Goal: Task Accomplishment & Management: Use online tool/utility

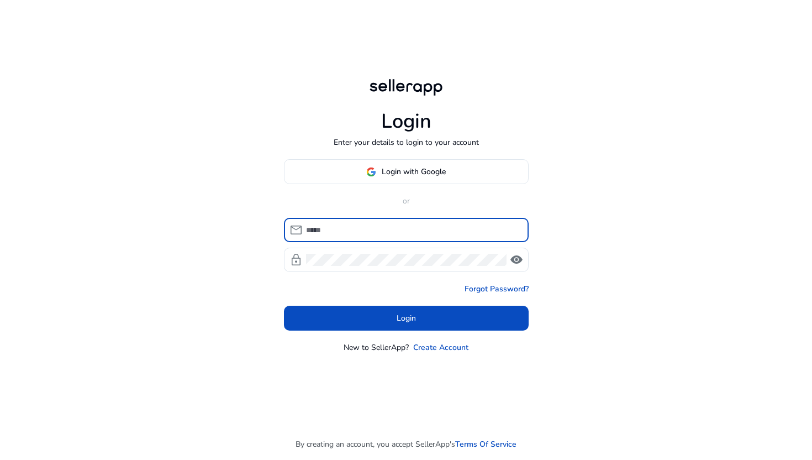
type input "**********"
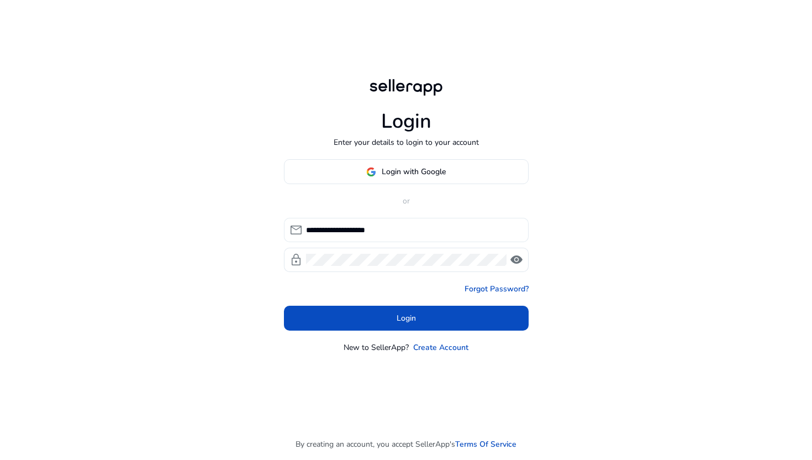
drag, startPoint x: 413, startPoint y: 223, endPoint x: 309, endPoint y: 223, distance: 103.3
click at [309, 223] on div "**********" at bounding box center [413, 230] width 214 height 24
drag, startPoint x: 413, startPoint y: 232, endPoint x: 280, endPoint y: 230, distance: 133.2
click at [280, 232] on div "**********" at bounding box center [406, 214] width 262 height 429
type input "**********"
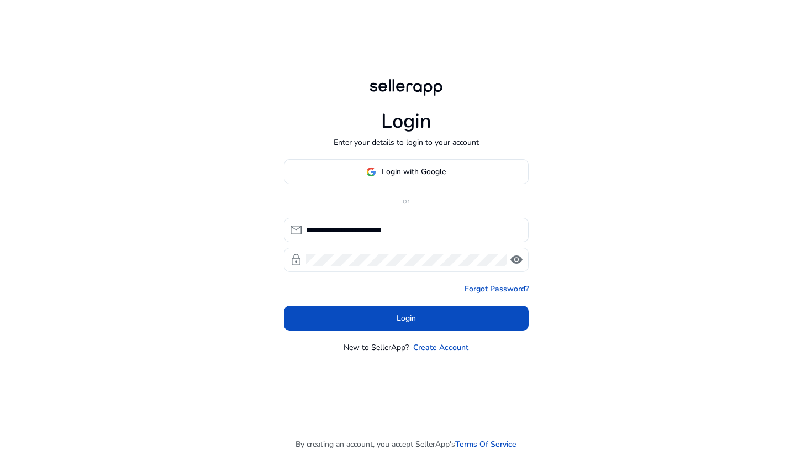
click at [517, 255] on span "visibility" at bounding box center [516, 259] width 13 height 13
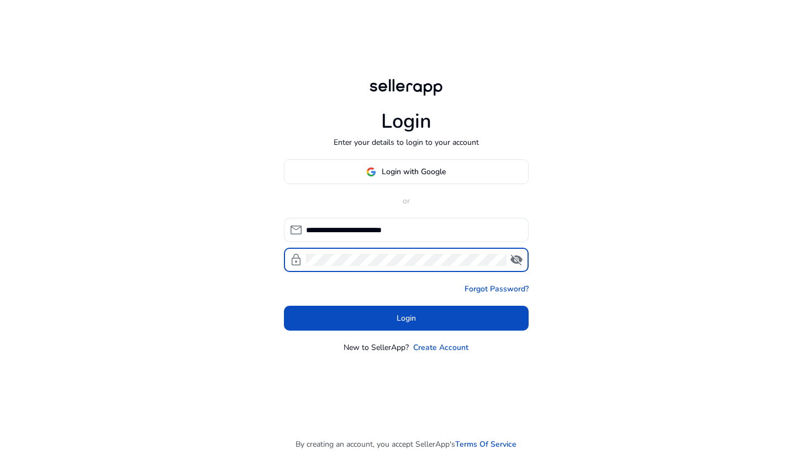
click at [304, 255] on div "lock visibility_off" at bounding box center [406, 260] width 245 height 24
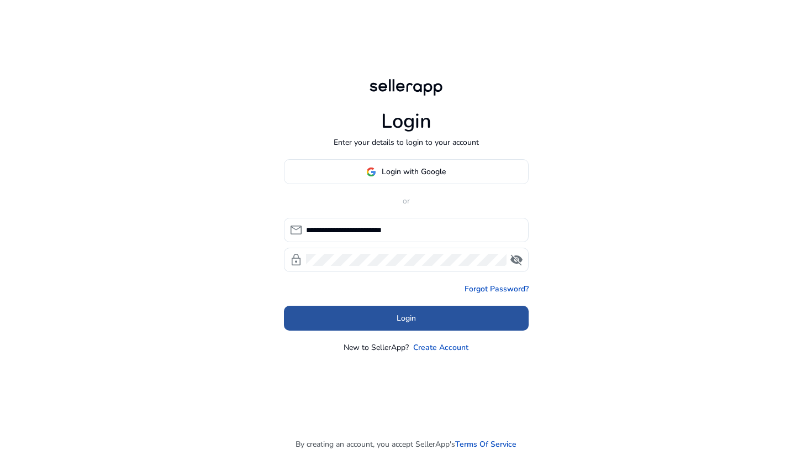
click at [328, 318] on span at bounding box center [406, 318] width 245 height 27
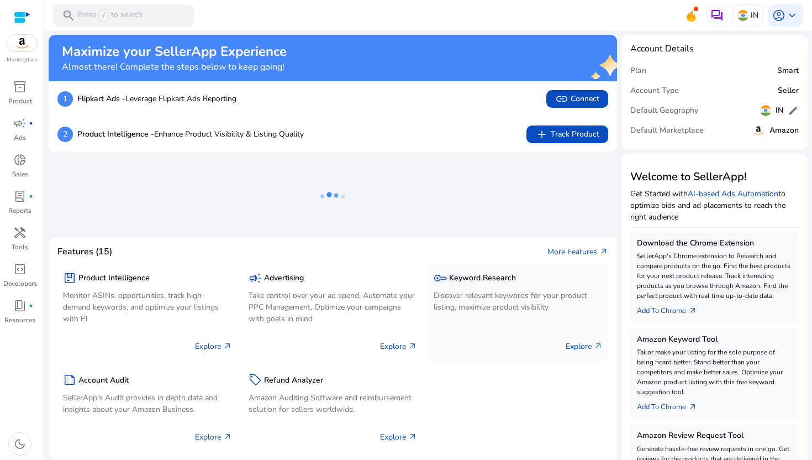
click at [492, 287] on div "key Keyword Research Discover relevant keywords for your product listing, maxim…" at bounding box center [518, 293] width 169 height 46
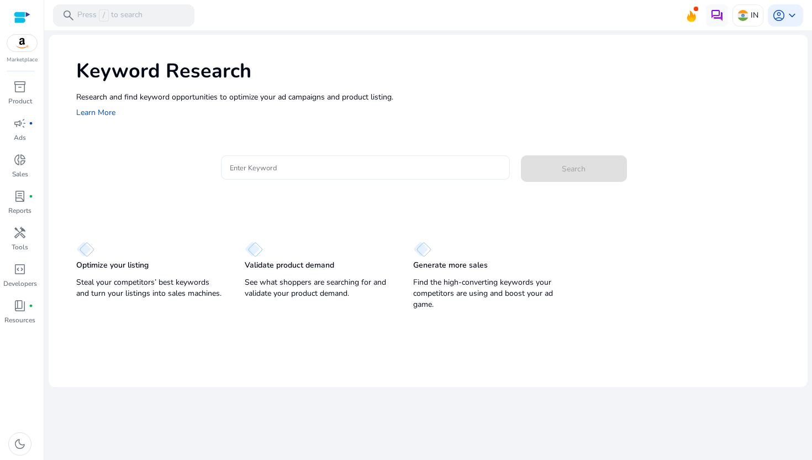
click at [354, 166] on input "Enter Keyword" at bounding box center [365, 167] width 271 height 12
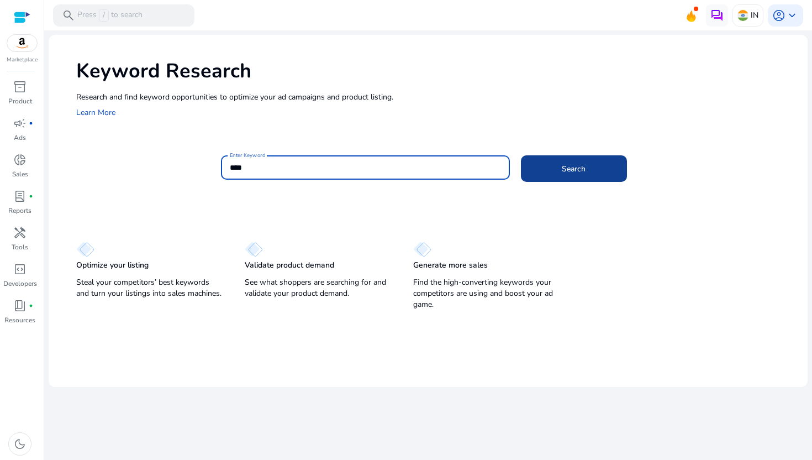
type input "****"
click at [581, 170] on span "Search" at bounding box center [574, 169] width 24 height 12
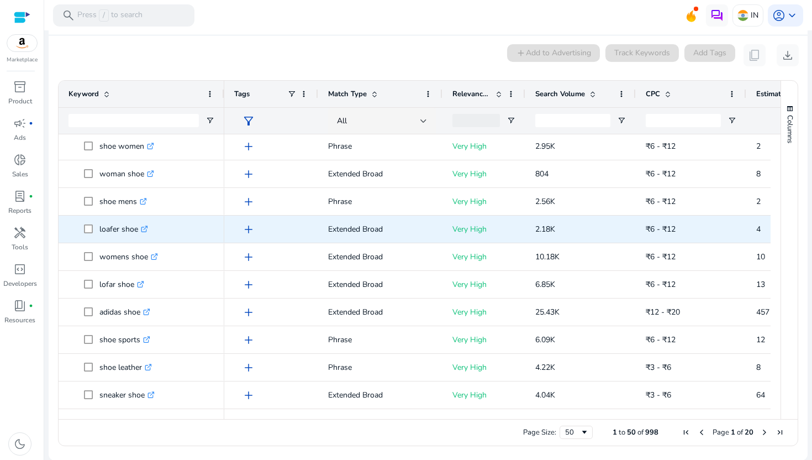
click at [145, 232] on icon ".st0{fill:#2c8af8}" at bounding box center [144, 228] width 7 height 7
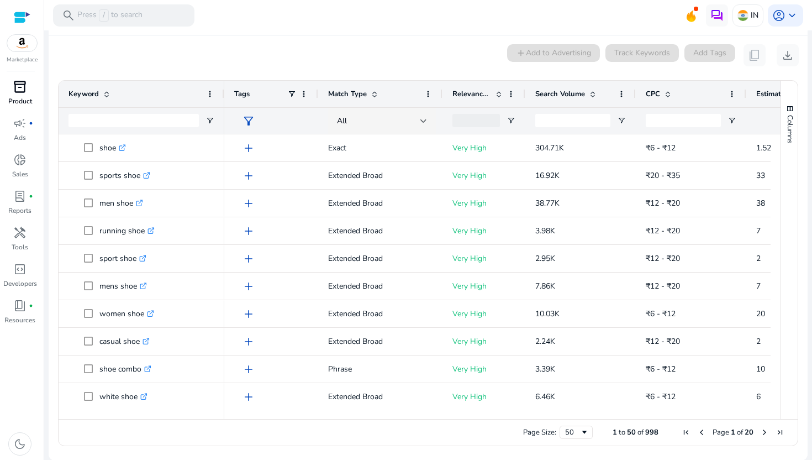
click at [15, 102] on p "Product" at bounding box center [20, 101] width 24 height 10
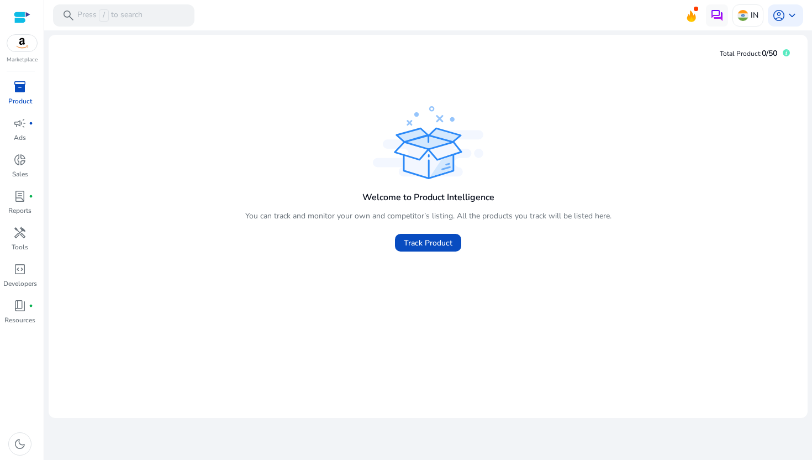
click at [20, 45] on img at bounding box center [22, 43] width 30 height 17
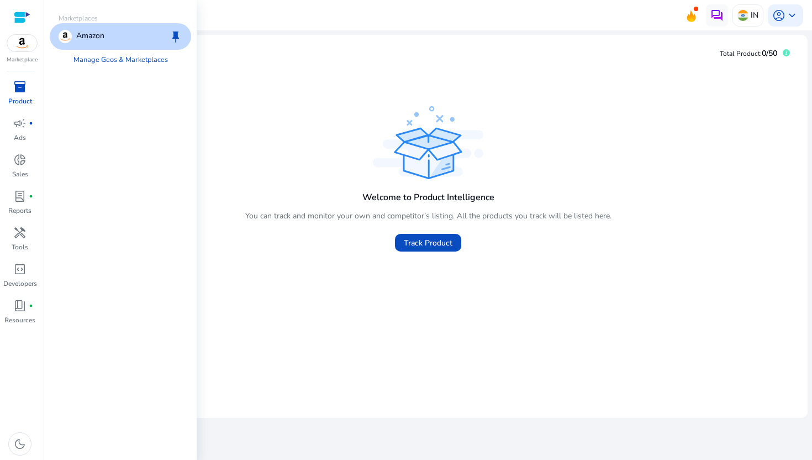
click at [23, 98] on p "Product" at bounding box center [20, 101] width 24 height 10
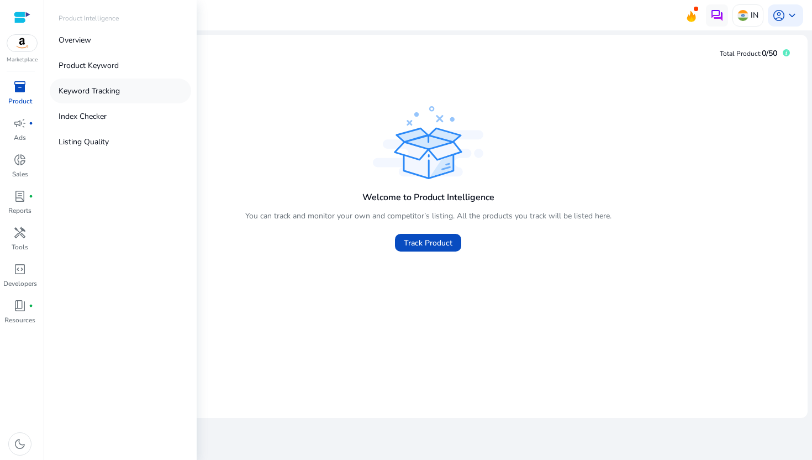
click at [92, 92] on p "Keyword Tracking" at bounding box center [89, 91] width 61 height 12
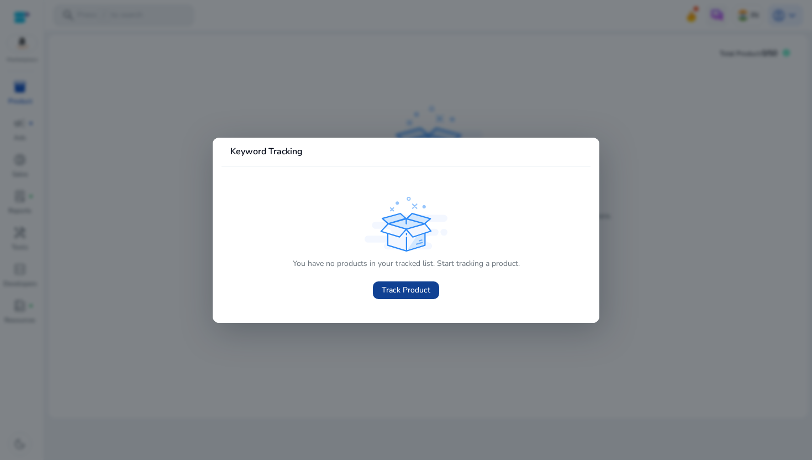
click at [395, 291] on span "Track Product" at bounding box center [406, 290] width 49 height 12
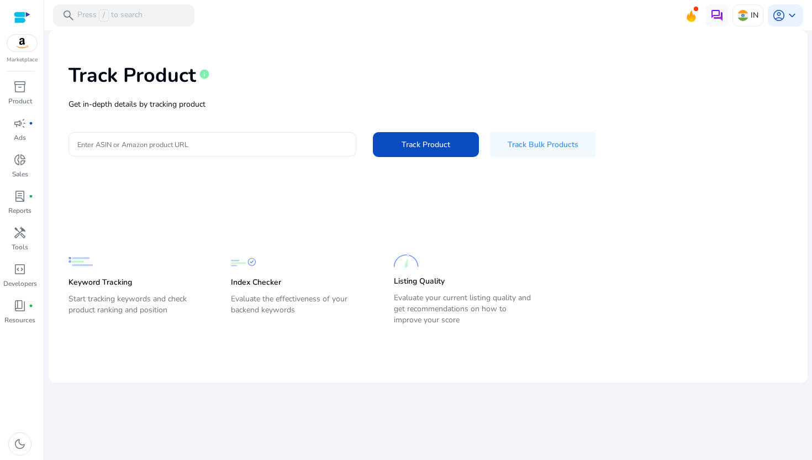
click at [228, 130] on div "Track Product info Get in-depth details by tracking product Enter ASIN or Amazo…" at bounding box center [428, 109] width 742 height 140
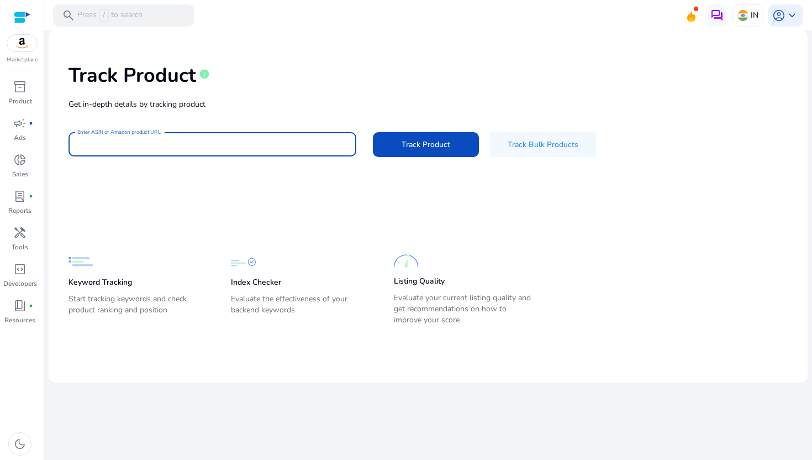
click at [225, 138] on input "Enter ASIN or Amazon product URL" at bounding box center [212, 144] width 270 height 12
type input "*"
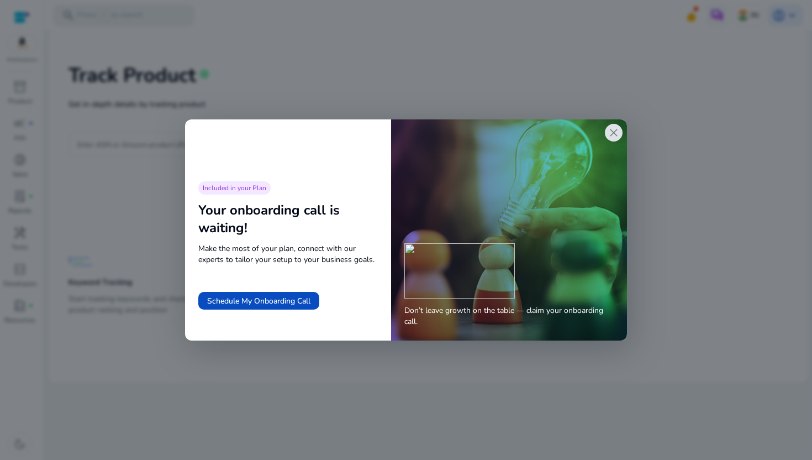
click at [615, 131] on span "close" at bounding box center [613, 132] width 13 height 13
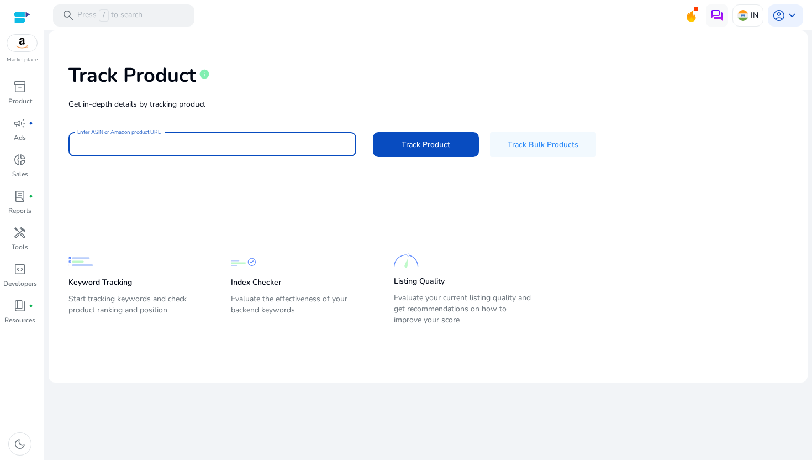
click at [108, 151] on div at bounding box center [212, 144] width 270 height 24
paste input "**********"
type input "**********"
click at [406, 144] on span "Track Product" at bounding box center [426, 145] width 49 height 12
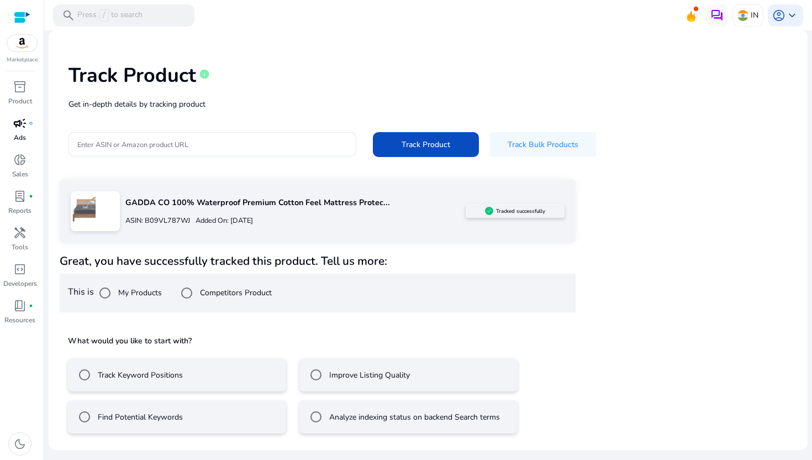
click at [21, 123] on span "campaign" at bounding box center [19, 123] width 13 height 13
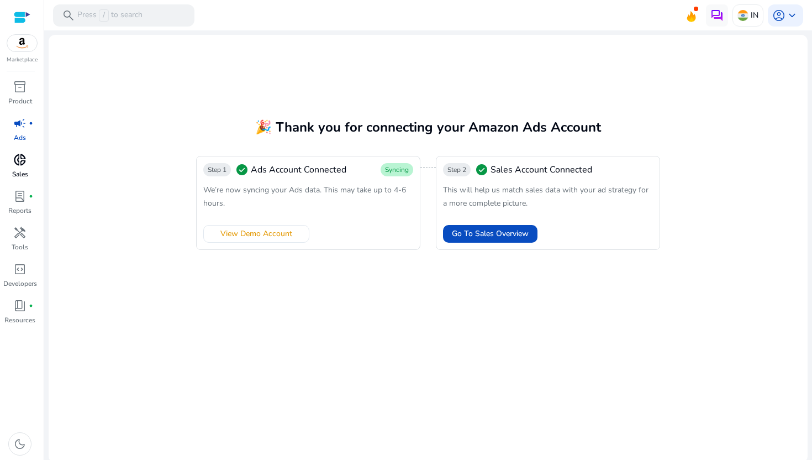
click at [18, 163] on span "donut_small" at bounding box center [19, 159] width 13 height 13
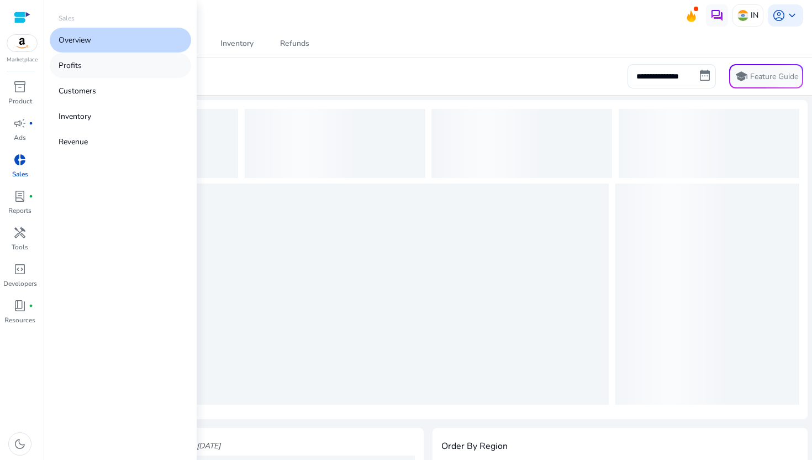
click at [95, 64] on link "Profits" at bounding box center [120, 65] width 141 height 25
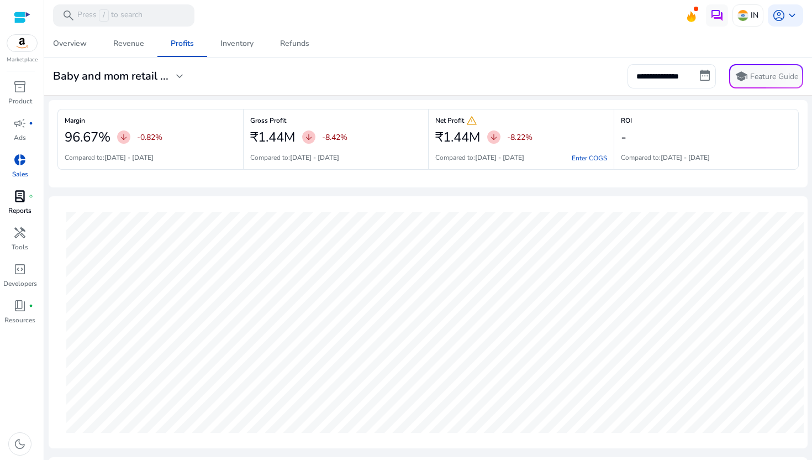
click at [31, 195] on span "fiber_manual_record" at bounding box center [31, 196] width 4 height 4
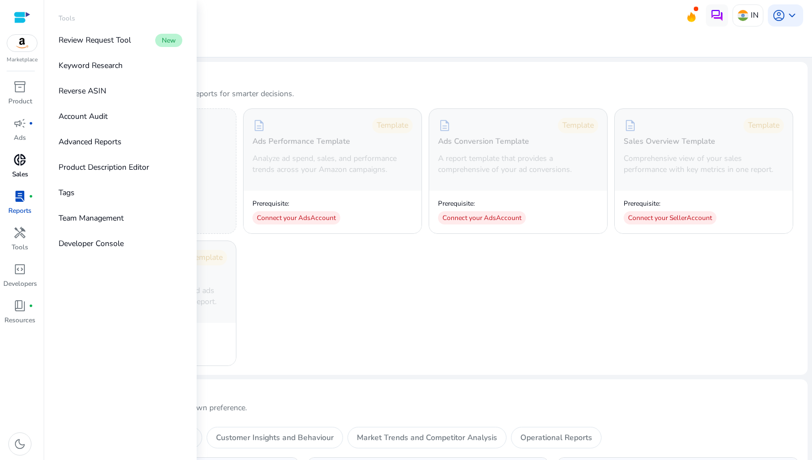
click at [18, 156] on span "donut_small" at bounding box center [19, 159] width 13 height 13
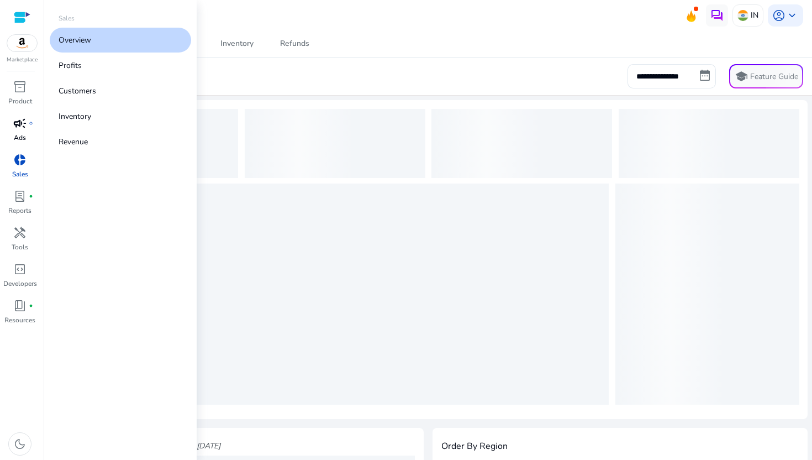
click at [22, 126] on span "campaign" at bounding box center [19, 123] width 13 height 13
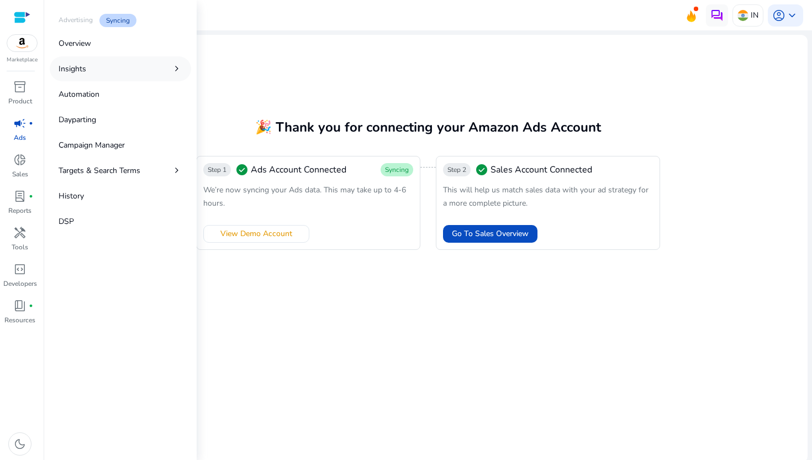
click at [104, 75] on link "Insights chevron_right" at bounding box center [120, 68] width 141 height 25
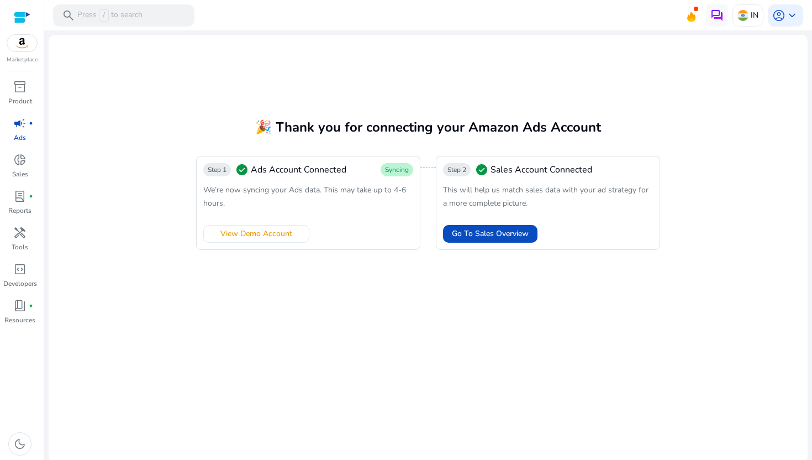
click at [24, 133] on p "Ads" at bounding box center [20, 138] width 12 height 10
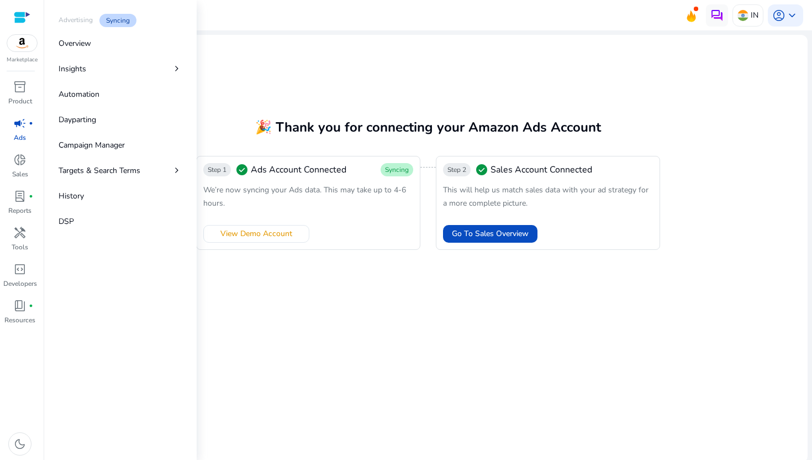
click at [23, 147] on link "campaign fiber_manual_record Ads" at bounding box center [20, 132] width 40 height 36
click at [94, 90] on p "Automation" at bounding box center [79, 94] width 41 height 12
click at [96, 39] on link "Overview" at bounding box center [120, 43] width 141 height 25
click at [92, 130] on link "Dayparting" at bounding box center [120, 119] width 141 height 25
click at [92, 153] on link "Campaign Manager" at bounding box center [120, 145] width 141 height 25
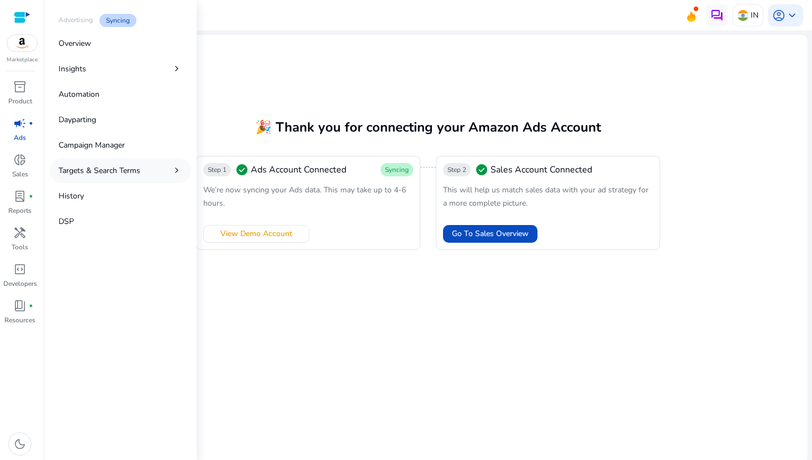
click at [96, 167] on p "Targets & Search Terms" at bounding box center [100, 171] width 82 height 12
click at [71, 201] on p "History" at bounding box center [71, 196] width 25 height 12
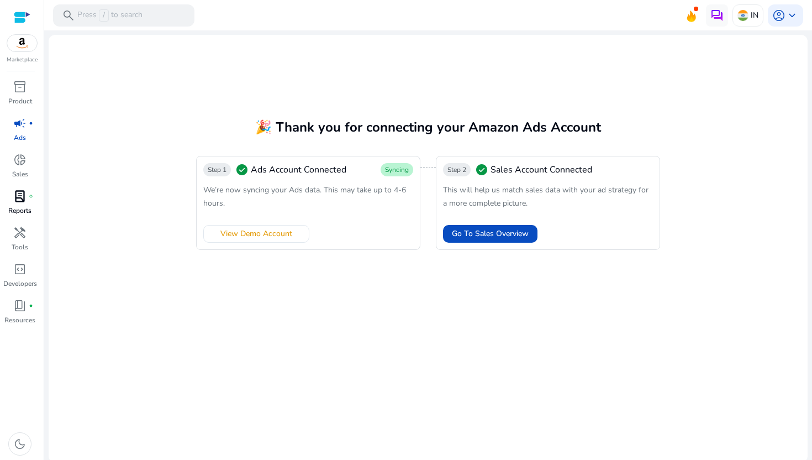
click at [18, 202] on span "lab_profile" at bounding box center [19, 196] width 13 height 13
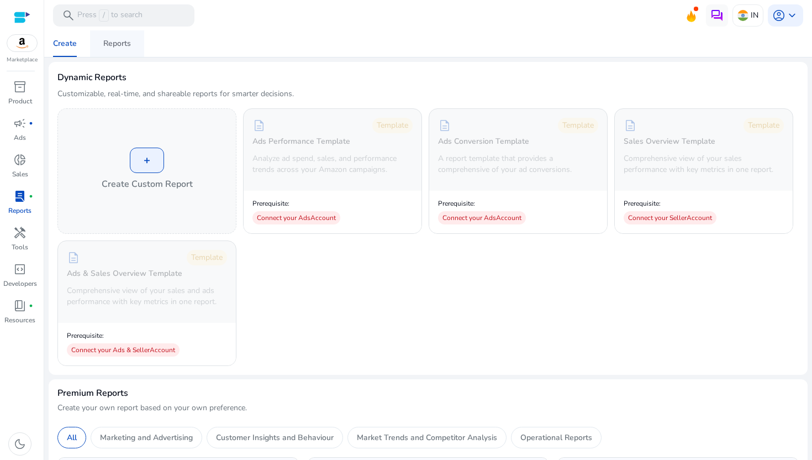
click at [98, 54] on link "Reports" at bounding box center [117, 43] width 54 height 27
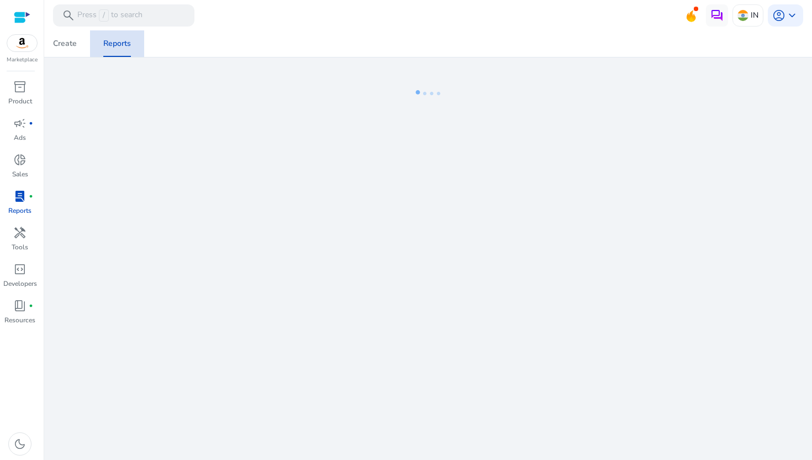
click at [103, 54] on span "Reports" at bounding box center [117, 43] width 28 height 27
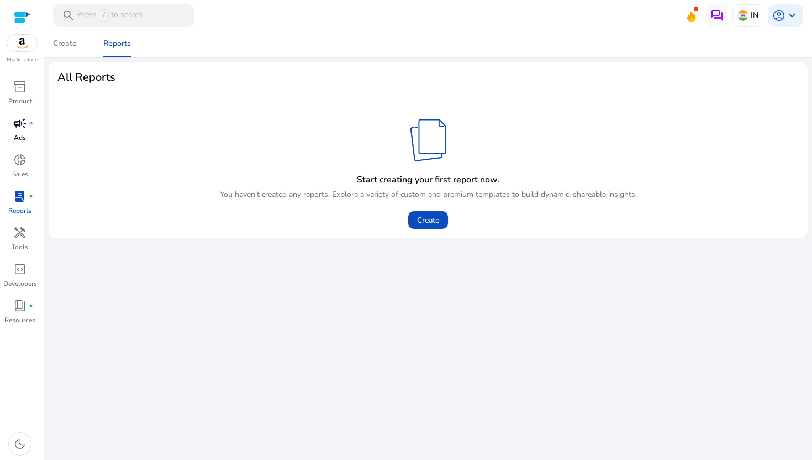
click at [34, 130] on link "campaign fiber_manual_record Ads" at bounding box center [20, 132] width 40 height 36
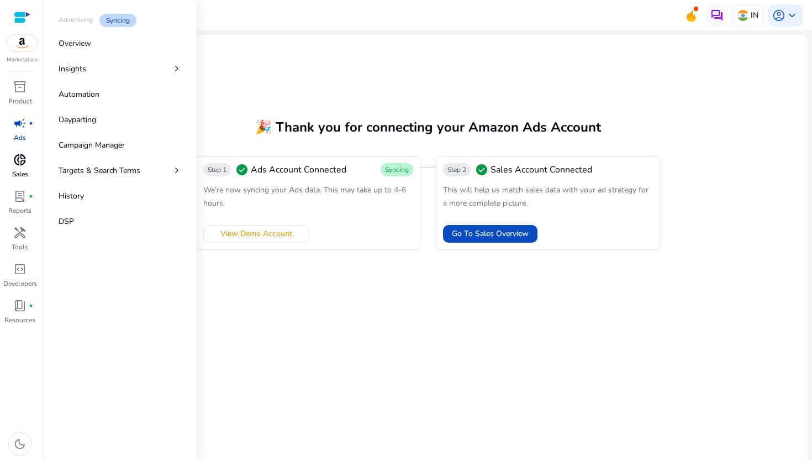
click at [23, 154] on span "donut_small" at bounding box center [19, 159] width 13 height 13
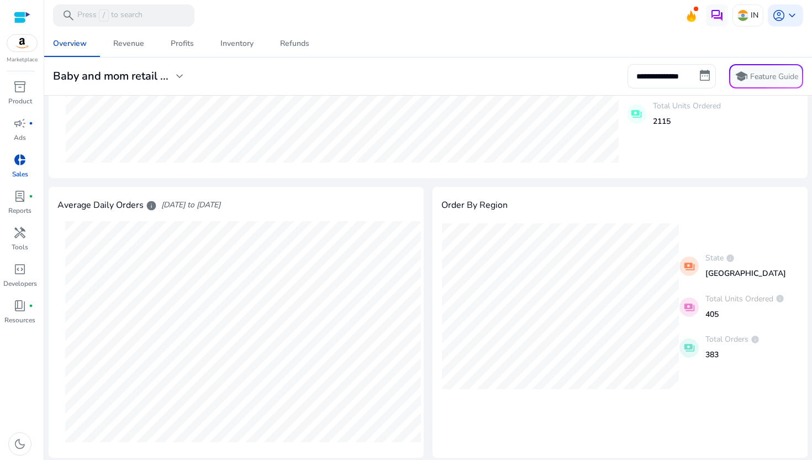
scroll to position [261, 0]
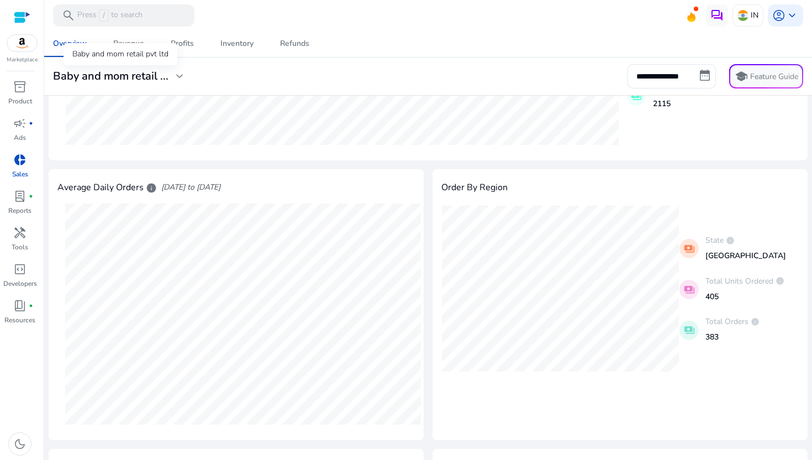
click at [177, 78] on span "expand_more" at bounding box center [179, 76] width 13 height 13
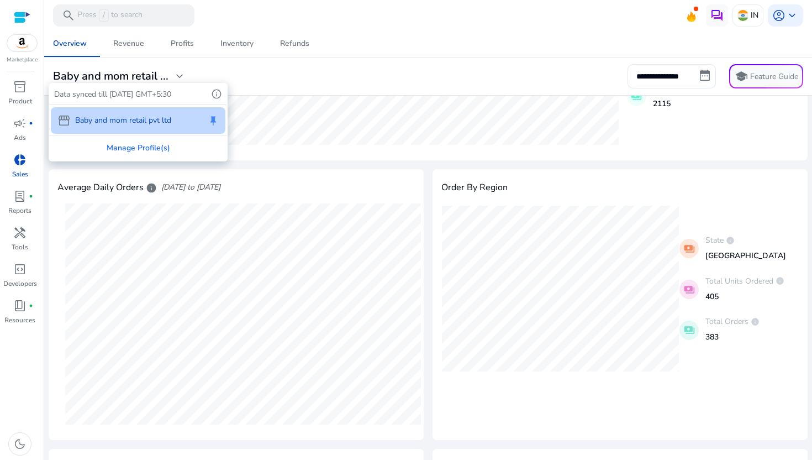
click at [253, 82] on div at bounding box center [406, 230] width 812 height 460
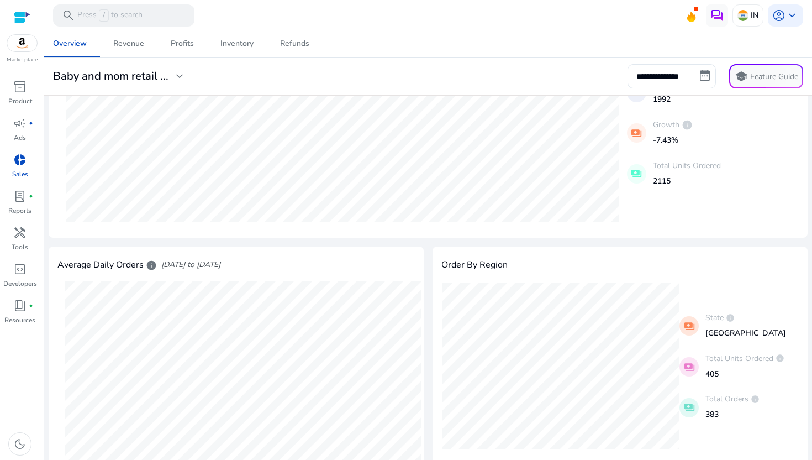
scroll to position [0, 0]
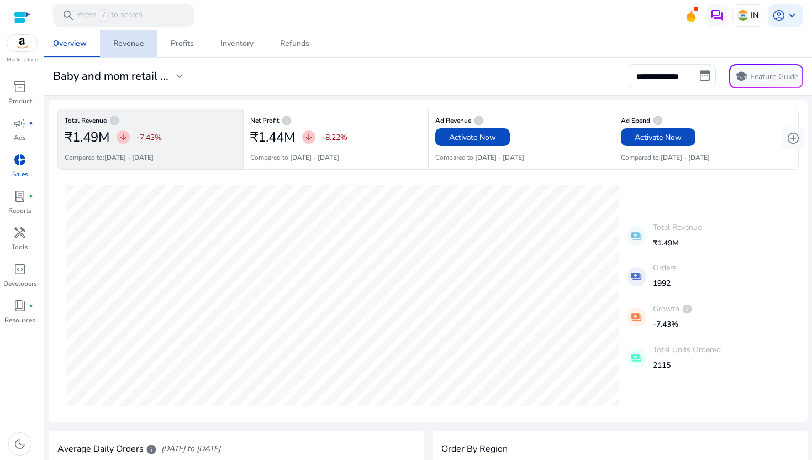
click at [128, 48] on div "Revenue" at bounding box center [128, 44] width 31 height 8
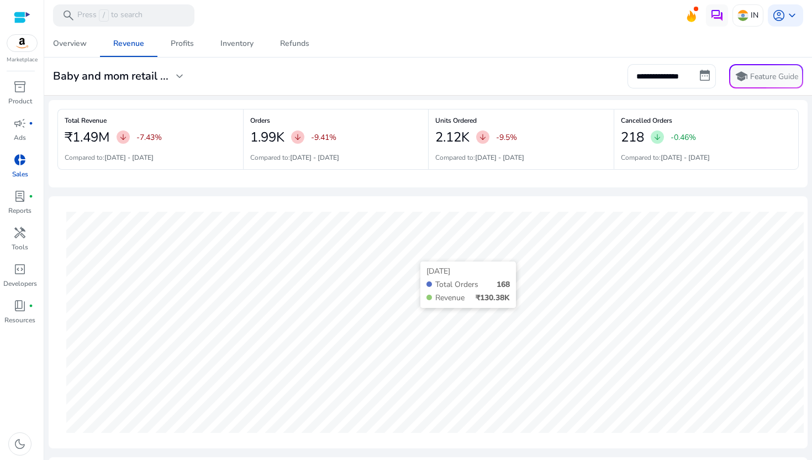
scroll to position [356, 0]
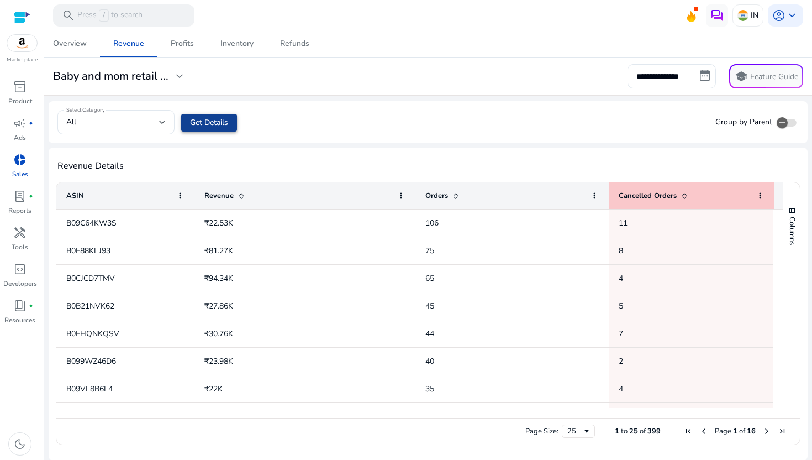
click at [220, 122] on span "Get Details" at bounding box center [209, 123] width 38 height 12
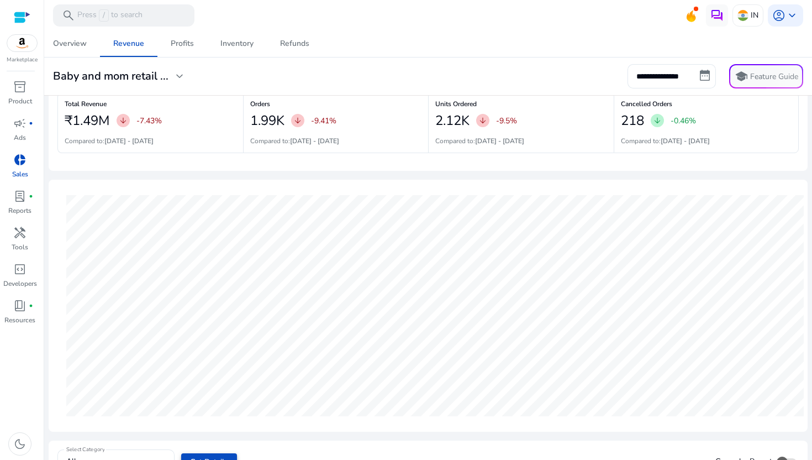
scroll to position [0, 0]
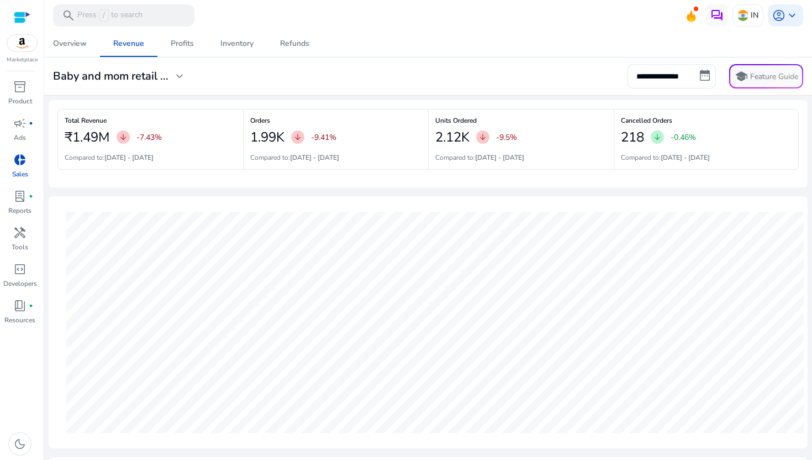
click at [180, 87] on div "**********" at bounding box center [428, 76] width 759 height 24
click at [180, 75] on span "expand_more" at bounding box center [179, 76] width 13 height 13
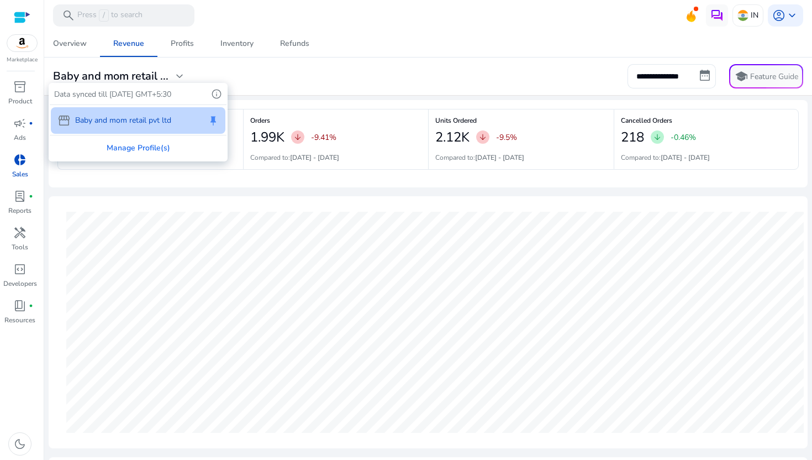
click at [244, 177] on div at bounding box center [406, 230] width 812 height 460
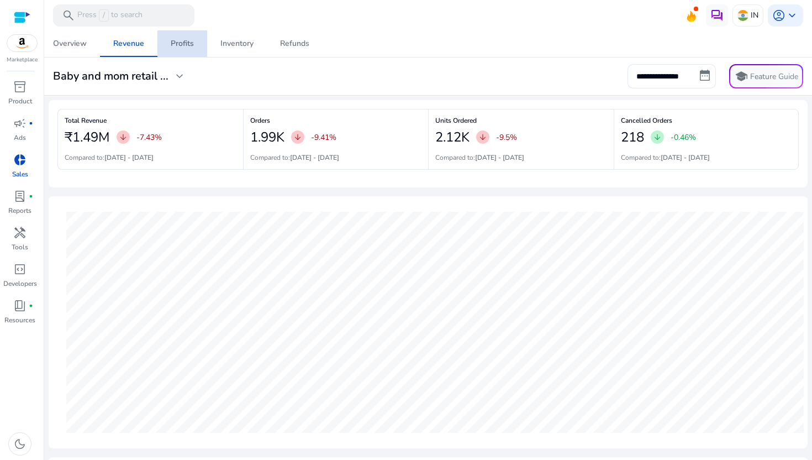
click at [192, 45] on div "Profits" at bounding box center [182, 44] width 23 height 8
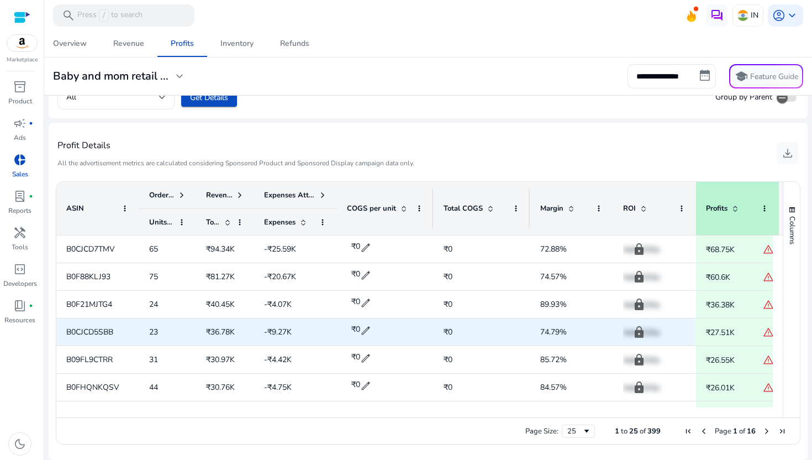
scroll to position [4, 0]
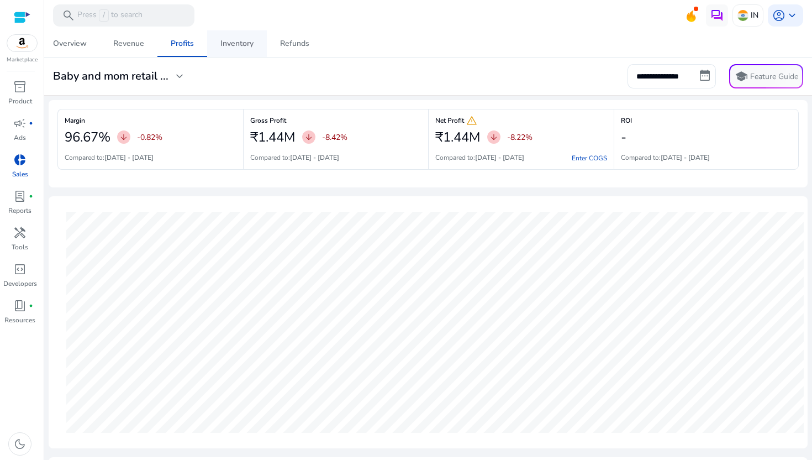
click at [244, 45] on div "Inventory" at bounding box center [236, 44] width 33 height 8
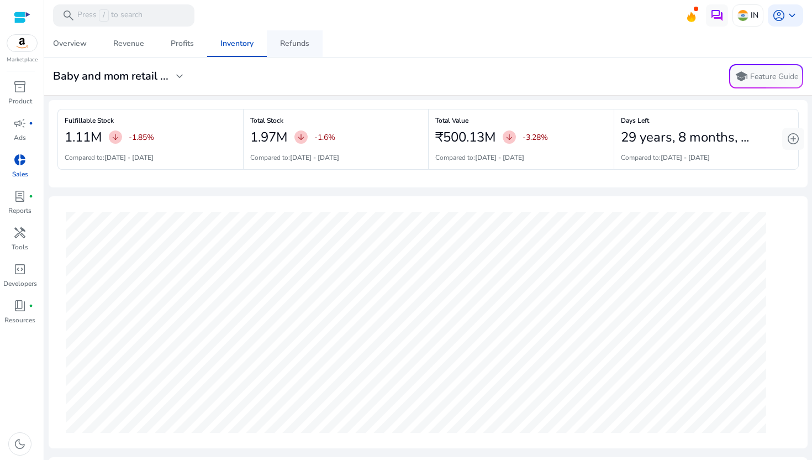
click at [287, 43] on div "Refunds" at bounding box center [294, 44] width 29 height 8
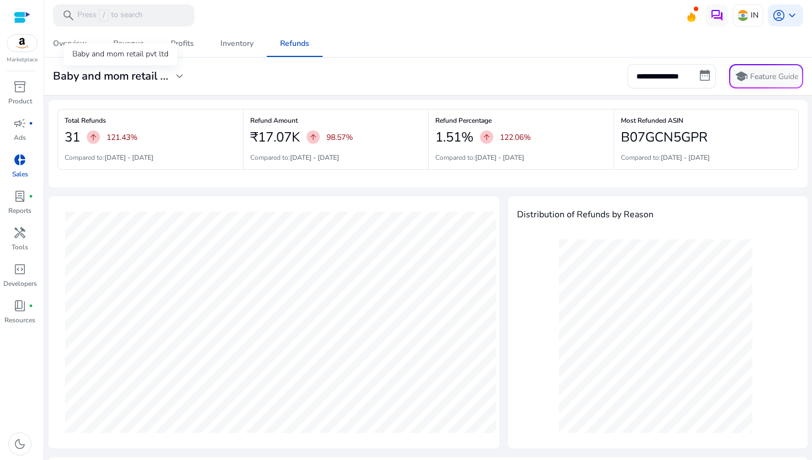
click at [161, 77] on h3 "Baby and mom retail ..." at bounding box center [110, 76] width 115 height 13
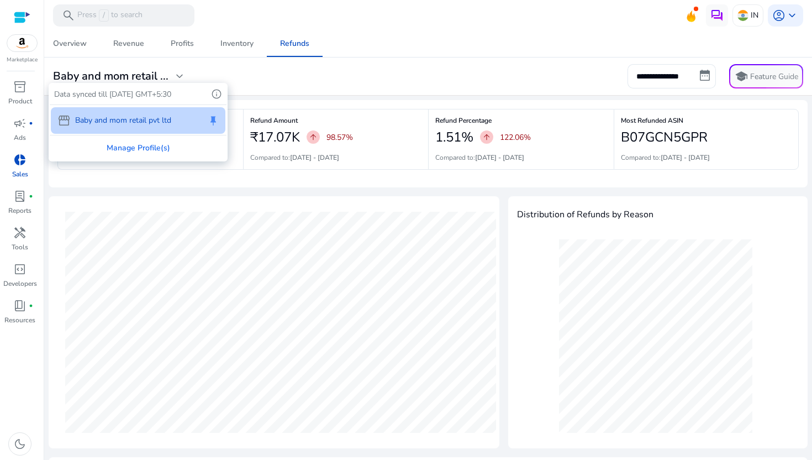
click at [395, 241] on div at bounding box center [406, 230] width 812 height 460
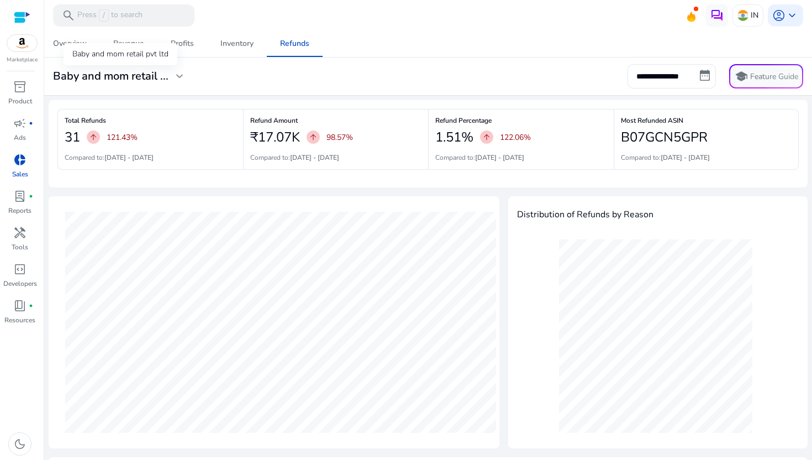
click at [78, 46] on div "Baby and mom retail pvt ltd" at bounding box center [121, 54] width 114 height 22
click at [78, 44] on div "Overview" at bounding box center [70, 44] width 34 height 8
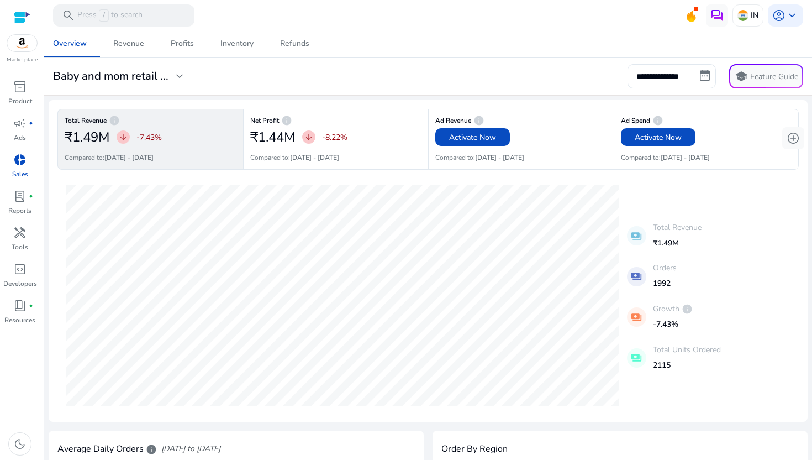
click at [801, 20] on mat-toolbar "search Press / to search IN account_circle keyboard_arrow_down" at bounding box center [428, 15] width 768 height 30
click at [791, 14] on span "keyboard_arrow_down" at bounding box center [792, 15] width 13 height 13
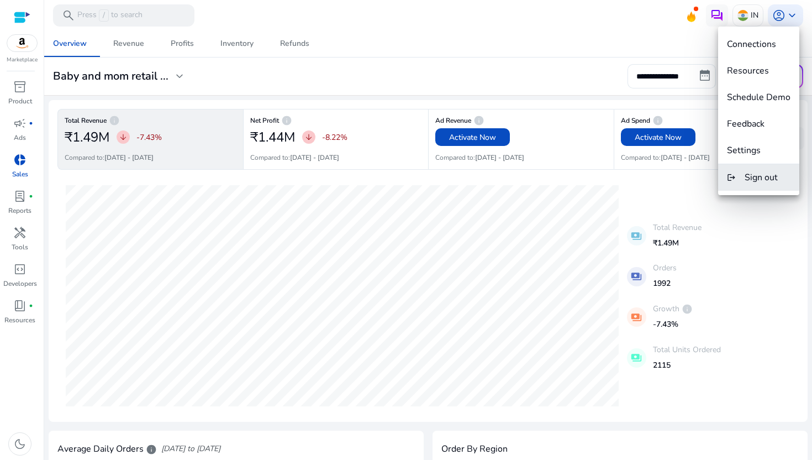
click at [748, 170] on button "logout Sign out" at bounding box center [758, 177] width 81 height 27
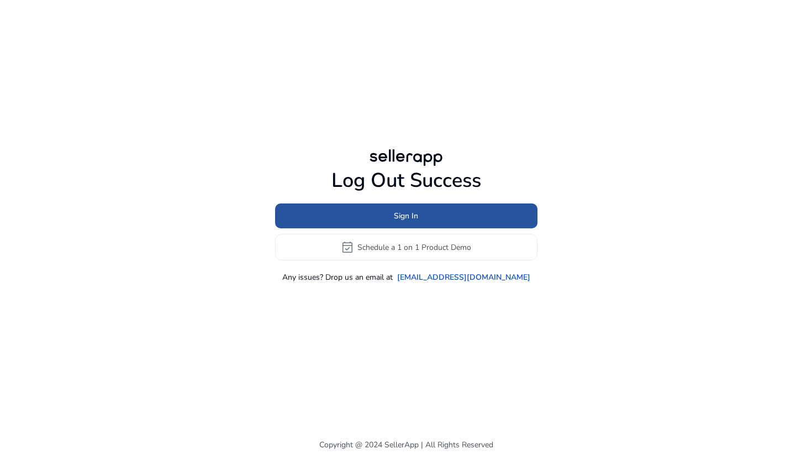
click at [494, 209] on span at bounding box center [406, 216] width 262 height 27
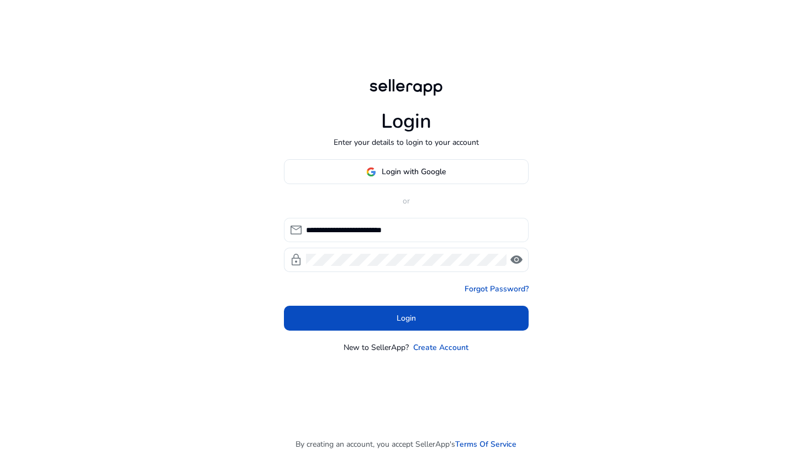
click at [373, 224] on input "**********" at bounding box center [413, 230] width 214 height 12
type input "**********"
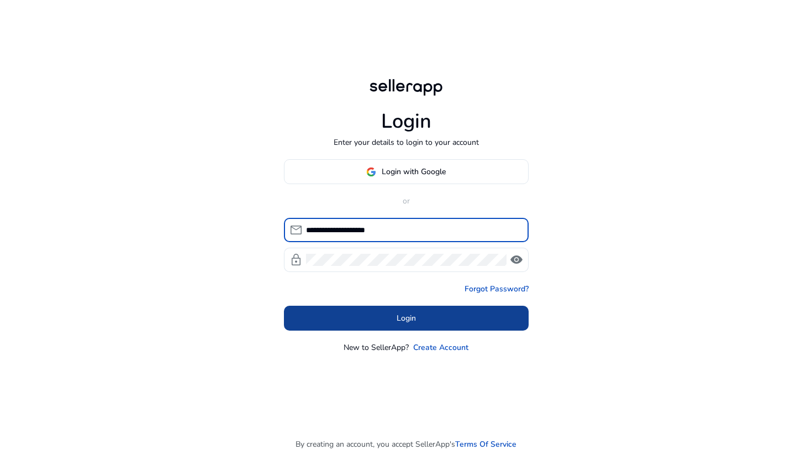
click at [402, 306] on span at bounding box center [406, 318] width 245 height 27
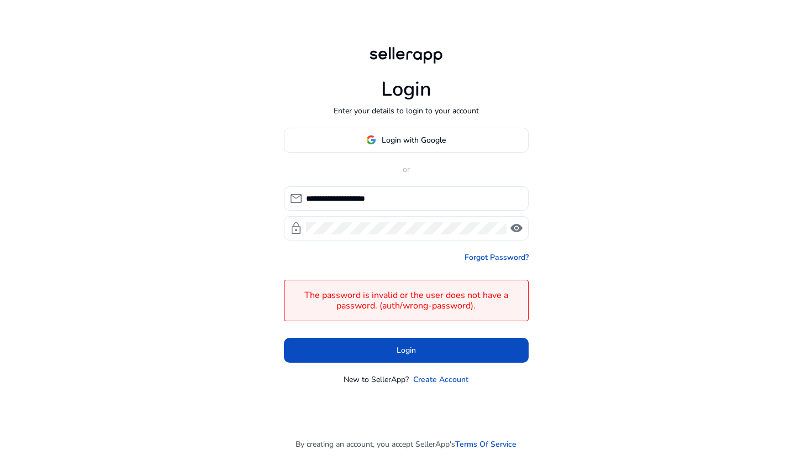
click at [514, 236] on div "lock visibility" at bounding box center [406, 228] width 245 height 24
click at [517, 225] on span "visibility" at bounding box center [516, 228] width 13 height 13
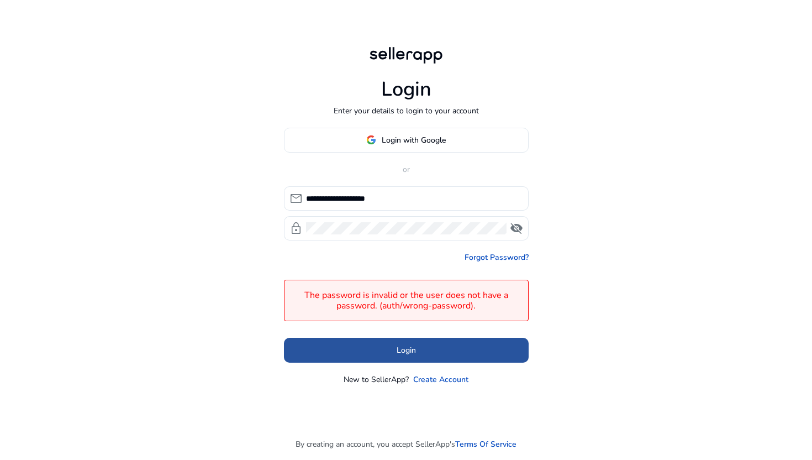
click at [423, 350] on span at bounding box center [406, 350] width 245 height 27
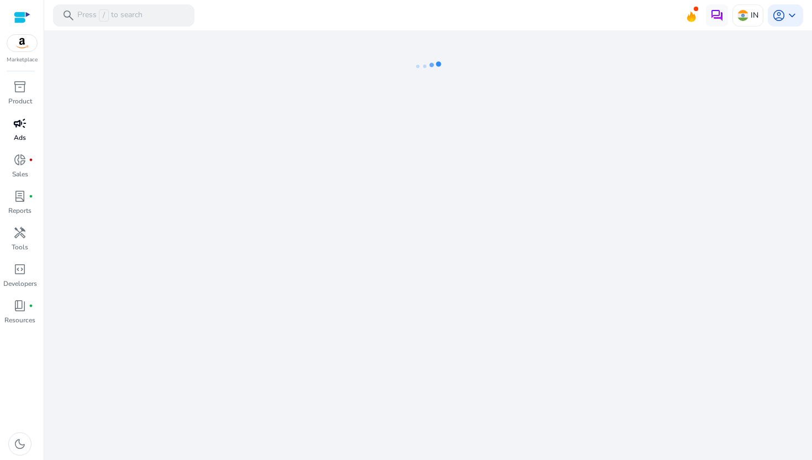
click at [23, 132] on div "campaign" at bounding box center [19, 123] width 31 height 18
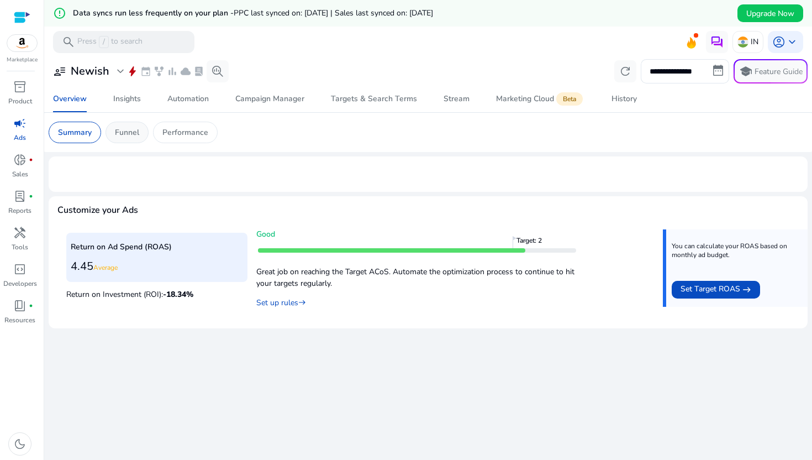
click at [129, 135] on p "Funnel" at bounding box center [127, 133] width 24 height 12
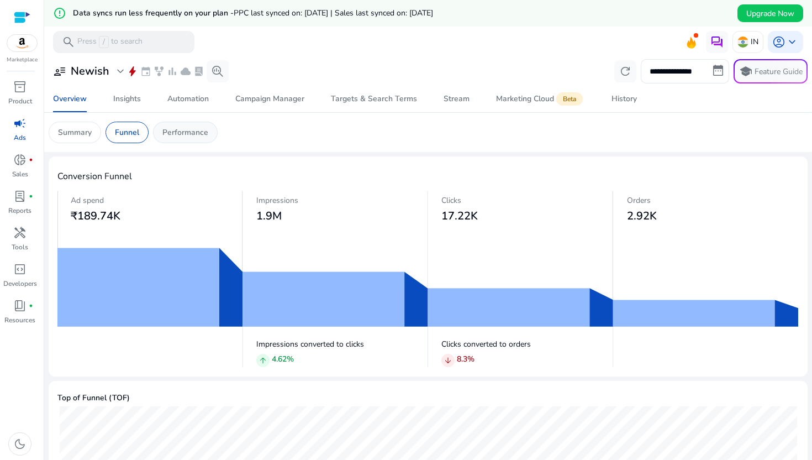
click at [175, 134] on p "Performance" at bounding box center [185, 133] width 46 height 12
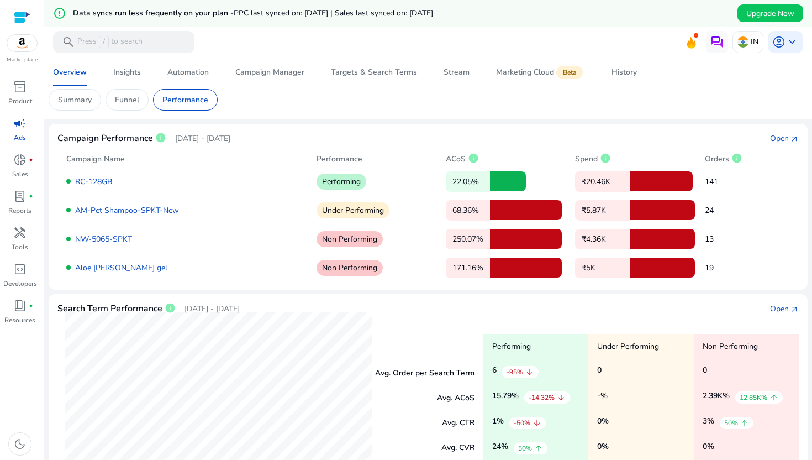
scroll to position [21, 0]
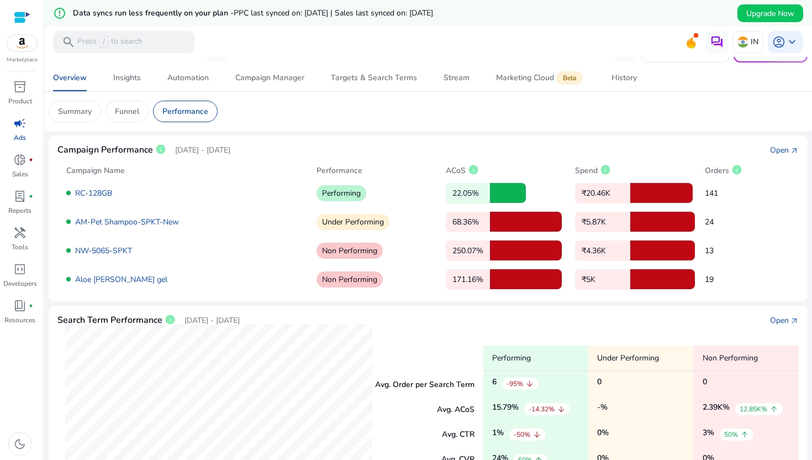
drag, startPoint x: 445, startPoint y: 198, endPoint x: 502, endPoint y: 197, distance: 57.5
click at [502, 197] on div "22.05%" at bounding box center [506, 193] width 120 height 20
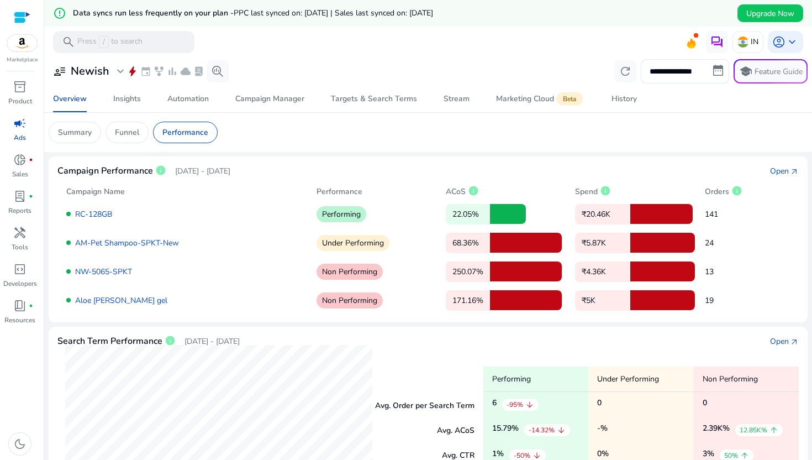
drag, startPoint x: 448, startPoint y: 242, endPoint x: 519, endPoint y: 246, distance: 71.4
click at [519, 246] on div "68.36%" at bounding box center [506, 243] width 120 height 20
drag, startPoint x: 445, startPoint y: 270, endPoint x: 502, endPoint y: 270, distance: 56.4
click at [502, 270] on div "250.07%" at bounding box center [506, 271] width 120 height 20
drag, startPoint x: 451, startPoint y: 301, endPoint x: 586, endPoint y: 301, distance: 134.8
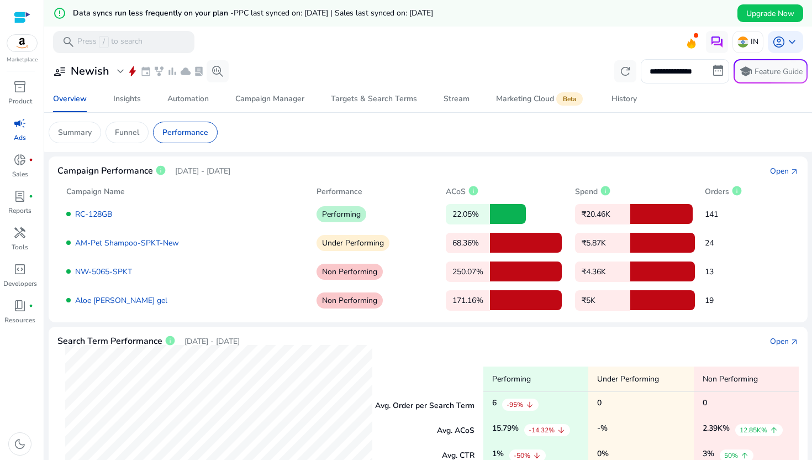
click at [586, 301] on div "Aloe vera gel Non Performing 171.16% ₹5K 19" at bounding box center [428, 300] width 724 height 20
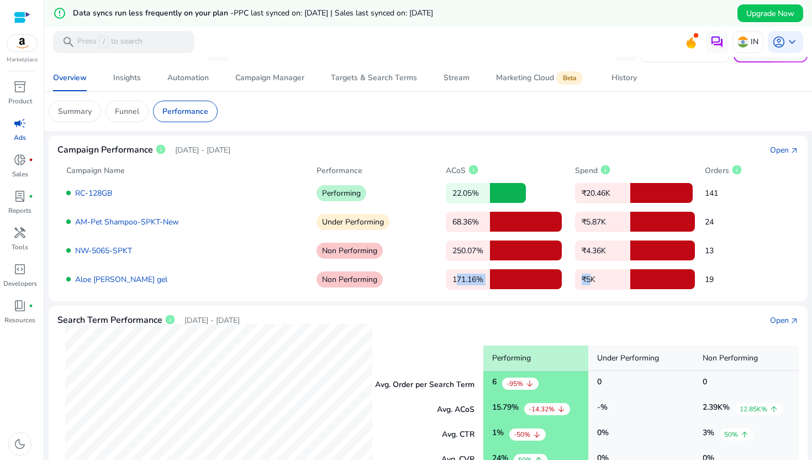
scroll to position [316, 0]
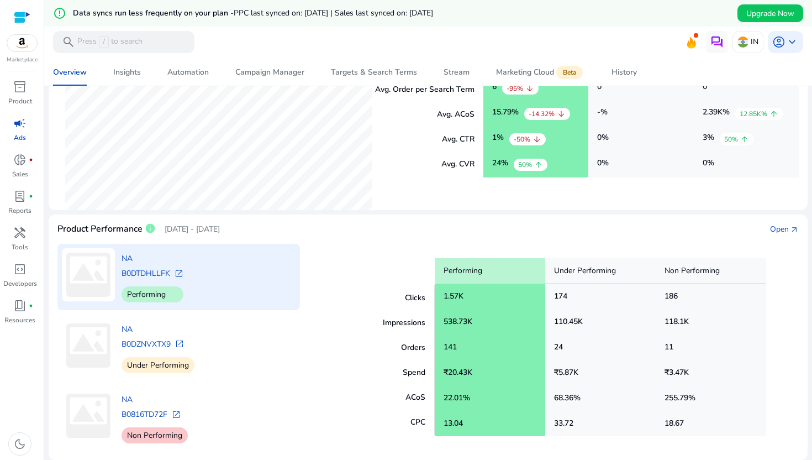
drag, startPoint x: 443, startPoint y: 292, endPoint x: 506, endPoint y: 293, distance: 63.6
click at [506, 293] on div "1.57K" at bounding box center [490, 295] width 111 height 25
drag, startPoint x: 435, startPoint y: 319, endPoint x: 511, endPoint y: 318, distance: 75.2
click at [511, 319] on div "538.73K" at bounding box center [490, 321] width 111 height 25
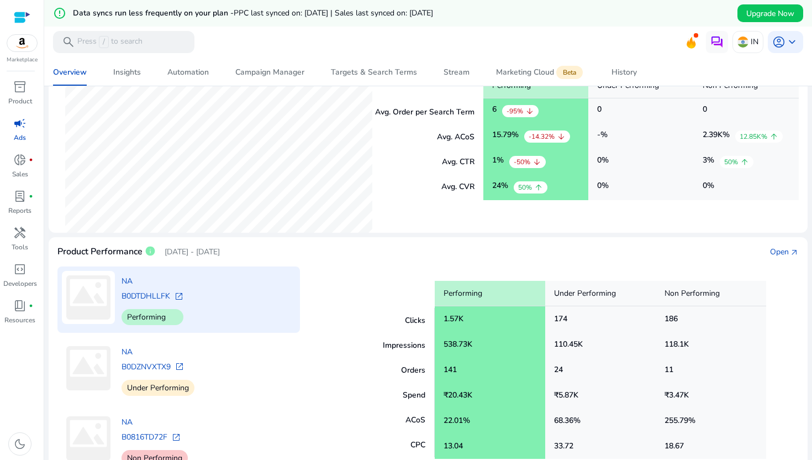
click at [180, 294] on span "open_in_new" at bounding box center [179, 296] width 9 height 9
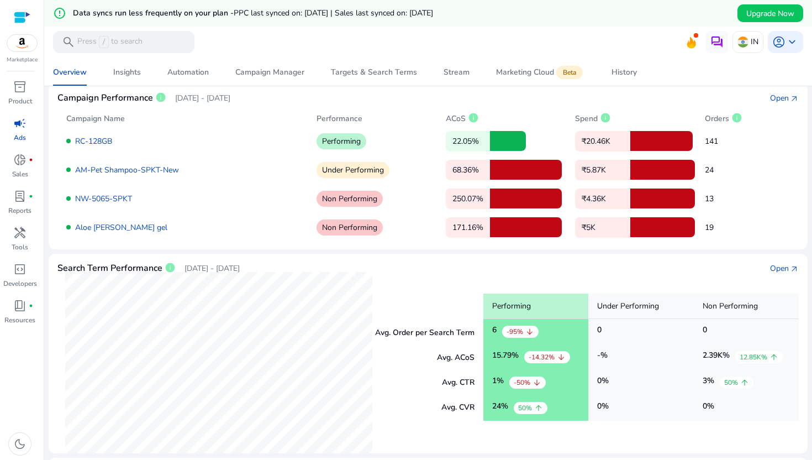
scroll to position [112, 0]
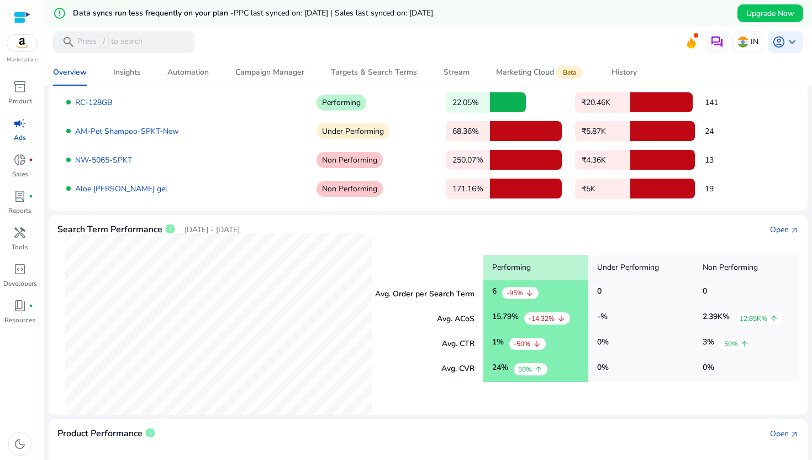
click at [773, 230] on div "Open" at bounding box center [779, 230] width 19 height 12
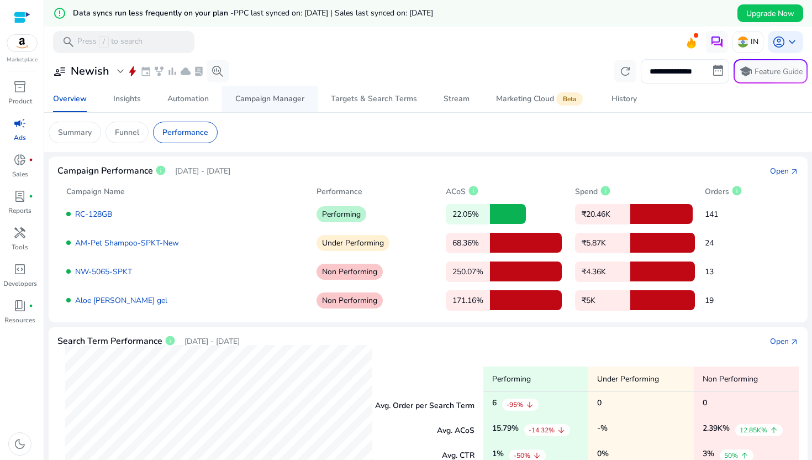
click at [284, 108] on span "Campaign Manager" at bounding box center [269, 99] width 69 height 27
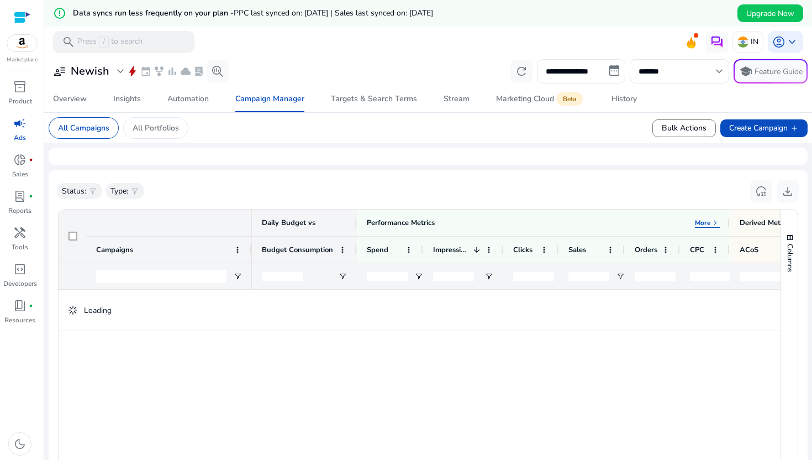
scroll to position [11, 0]
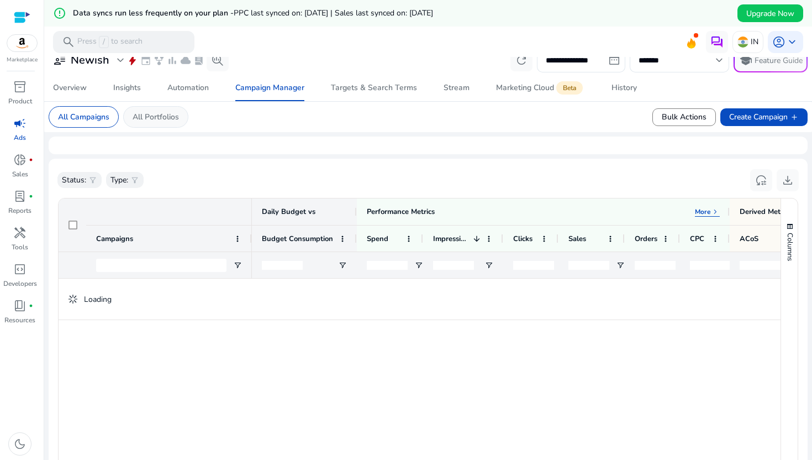
click at [171, 118] on p "All Portfolios" at bounding box center [156, 117] width 46 height 12
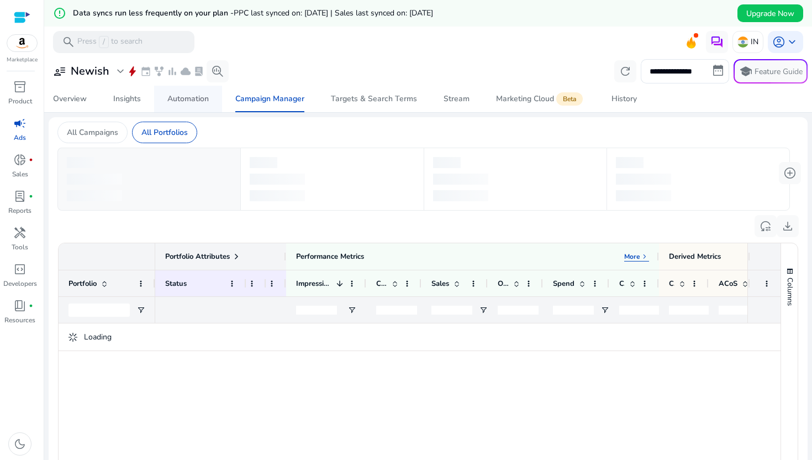
click at [191, 86] on span "Automation" at bounding box center [187, 99] width 41 height 27
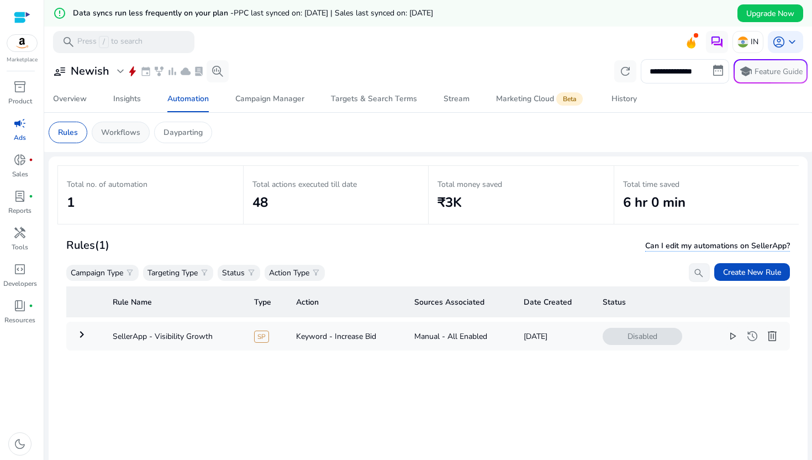
click at [132, 130] on p "Workflows" at bounding box center [120, 133] width 39 height 12
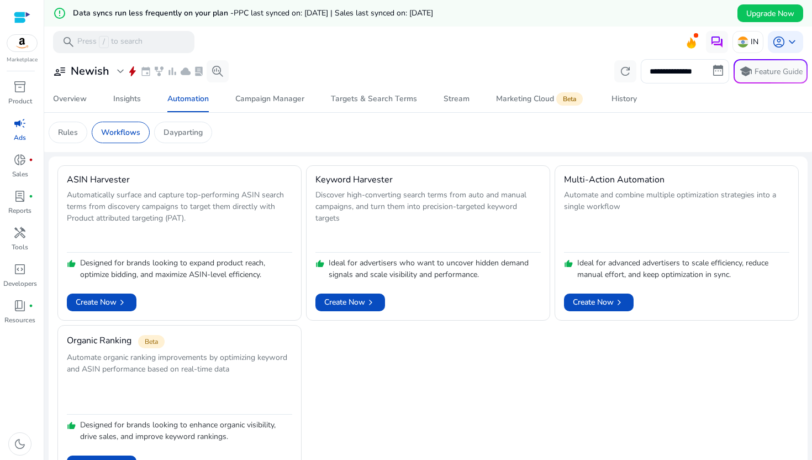
click at [161, 133] on div "Dayparting" at bounding box center [183, 133] width 58 height 22
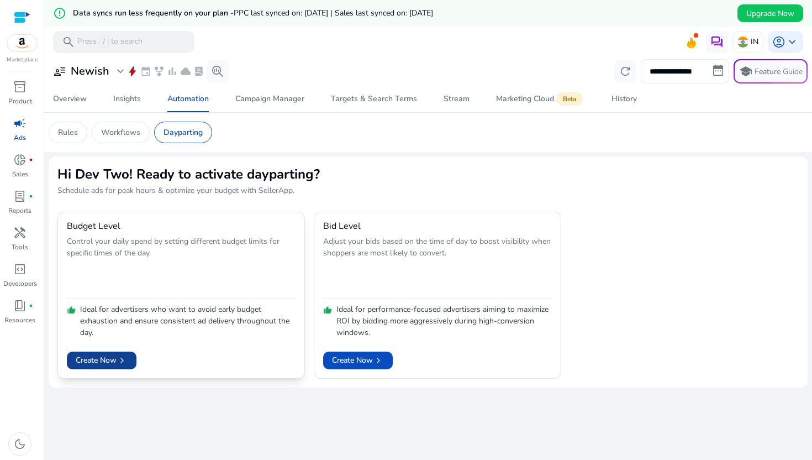
click at [120, 365] on span "chevron_right" at bounding box center [122, 360] width 11 height 11
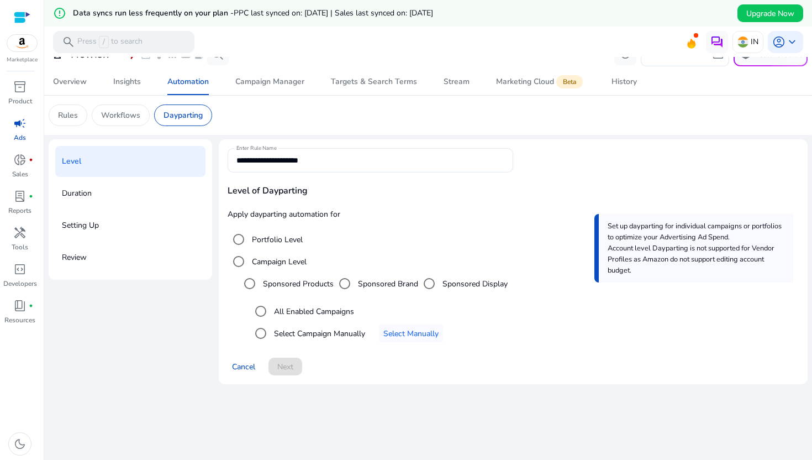
scroll to position [27, 0]
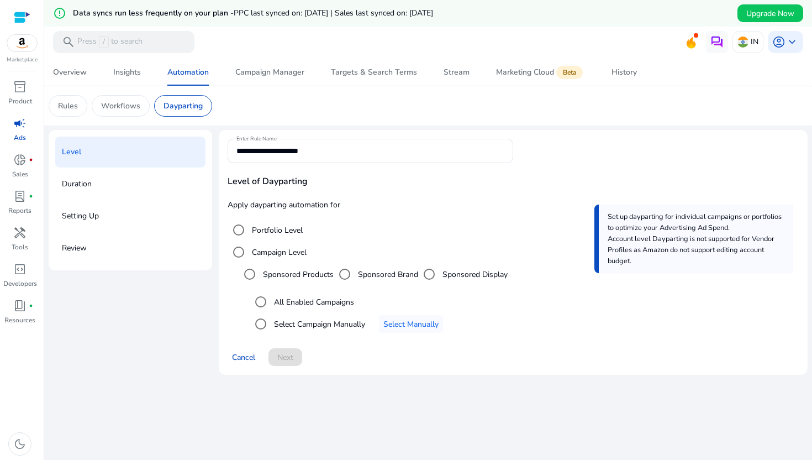
click at [88, 185] on p "Duration" at bounding box center [77, 184] width 30 height 18
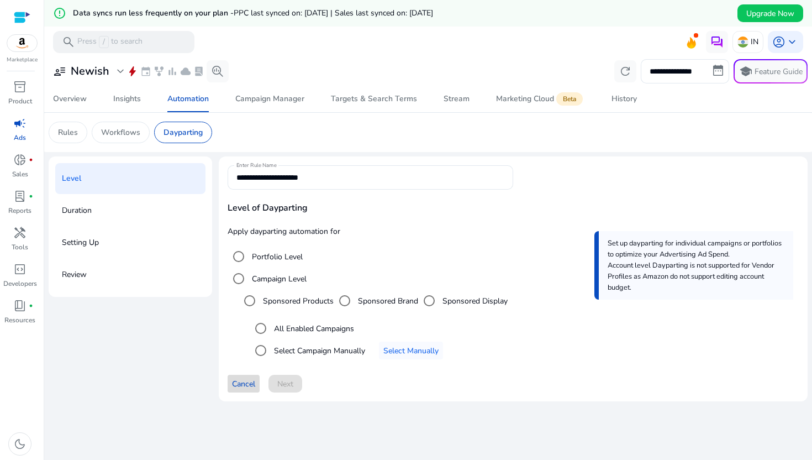
click at [239, 389] on span "Cancel" at bounding box center [243, 384] width 23 height 12
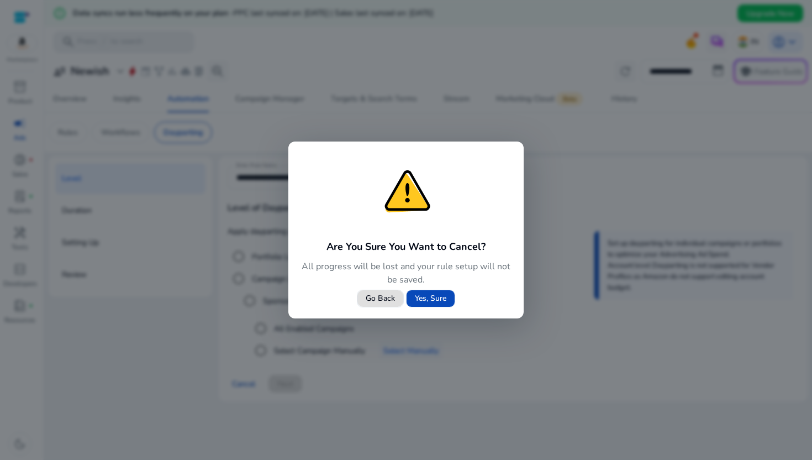
click at [412, 296] on span at bounding box center [431, 298] width 48 height 27
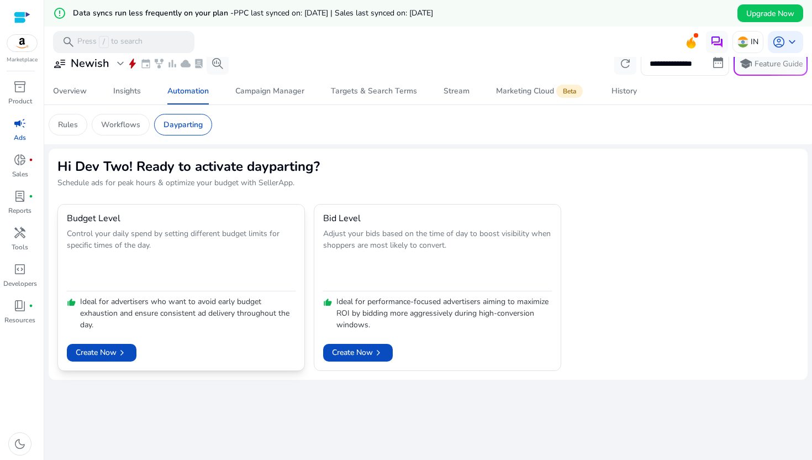
scroll to position [8, 0]
click at [119, 118] on p "Workflows" at bounding box center [120, 124] width 39 height 12
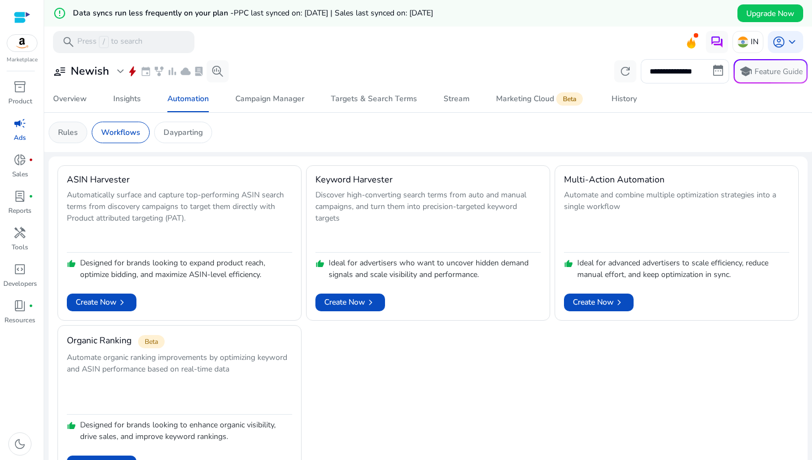
click at [73, 131] on p "Rules" at bounding box center [68, 133] width 20 height 12
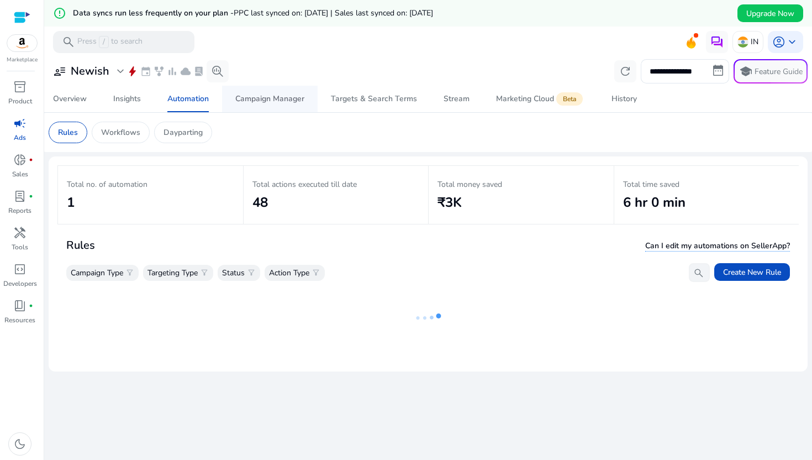
click at [275, 95] on div "Campaign Manager" at bounding box center [269, 99] width 69 height 8
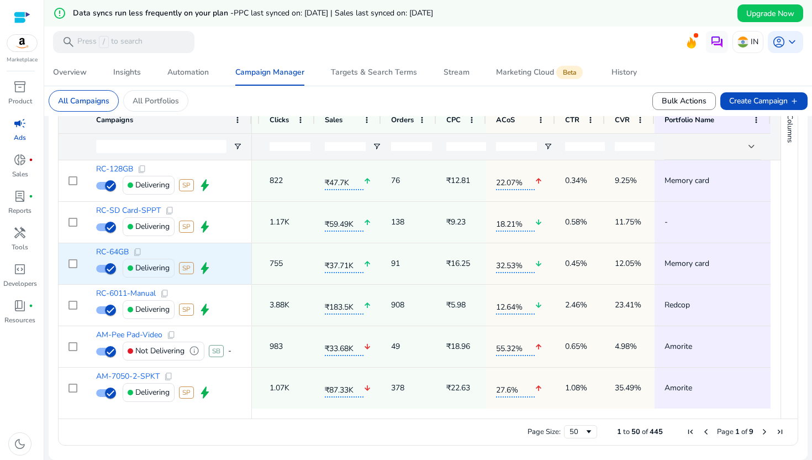
scroll to position [0, 240]
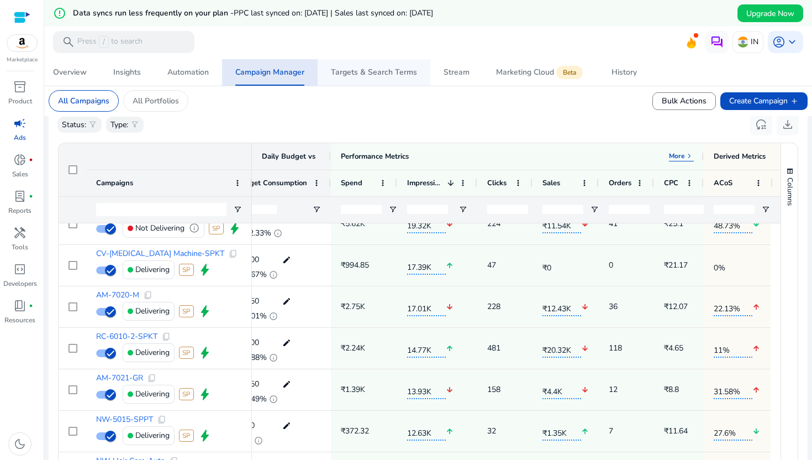
click at [374, 64] on span "Targets & Search Terms" at bounding box center [374, 72] width 86 height 27
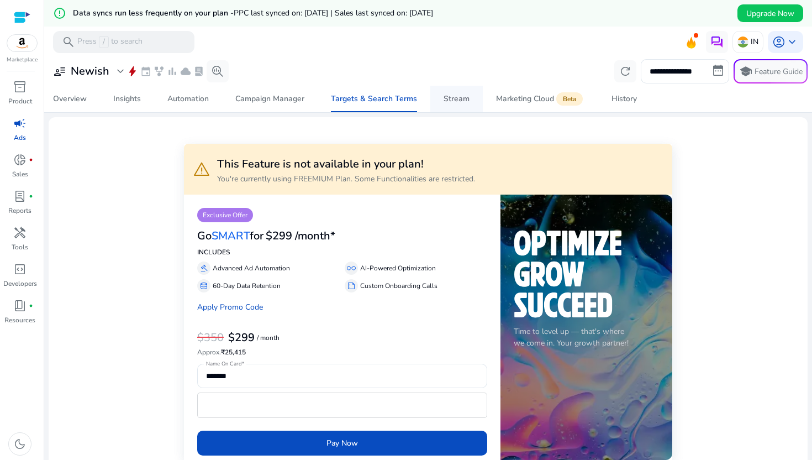
click at [455, 95] on div "Stream" at bounding box center [457, 99] width 26 height 8
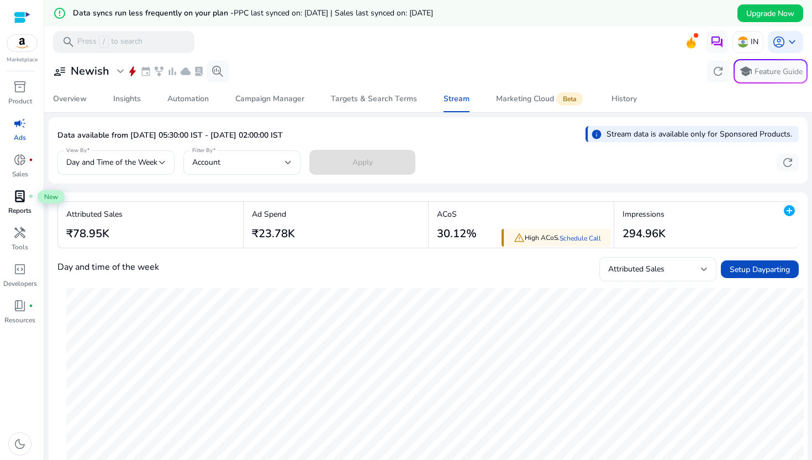
click at [24, 195] on span "lab_profile" at bounding box center [19, 196] width 13 height 13
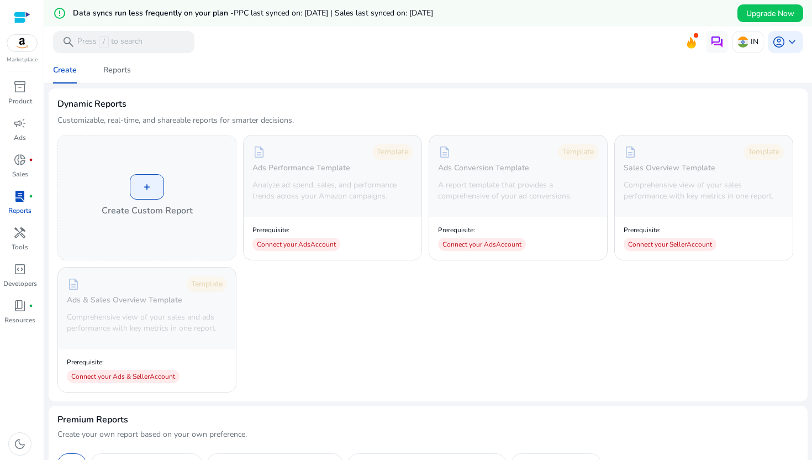
click at [23, 223] on link "lab_profile fiber_manual_record Reports" at bounding box center [20, 205] width 40 height 36
click at [22, 248] on p "Tools" at bounding box center [20, 247] width 17 height 10
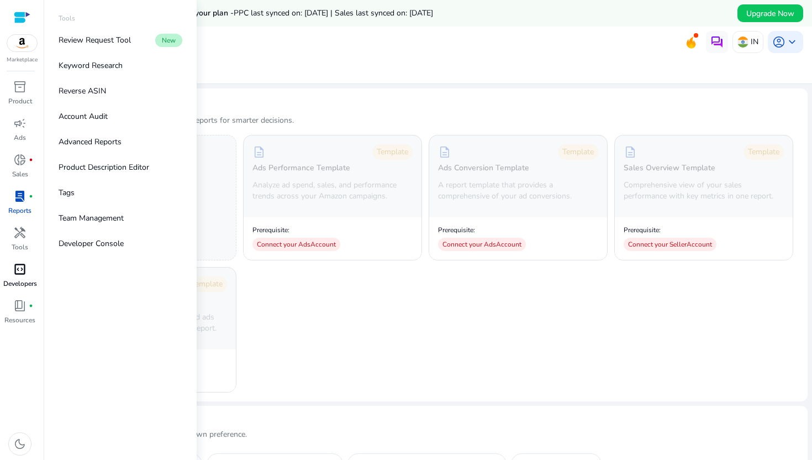
click at [21, 269] on span "code_blocks" at bounding box center [19, 268] width 13 height 13
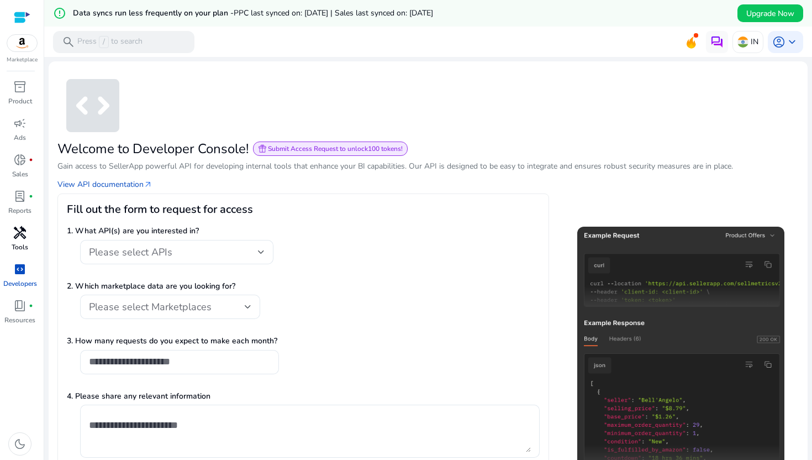
click at [17, 249] on p "Tools" at bounding box center [20, 247] width 17 height 10
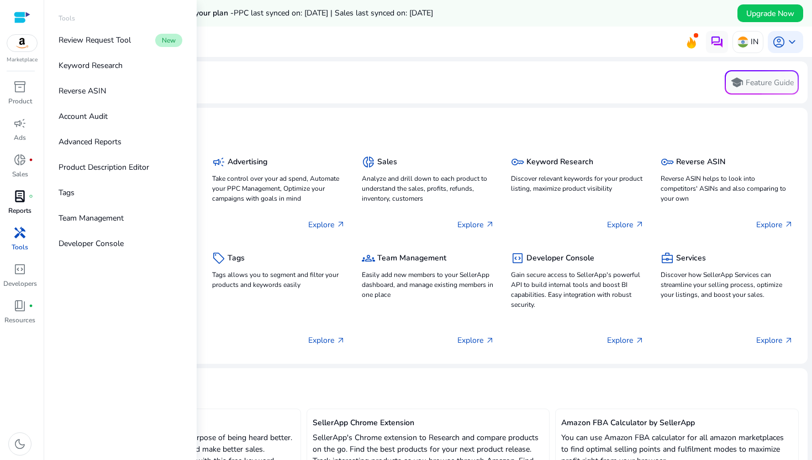
click at [21, 206] on p "Reports" at bounding box center [19, 211] width 23 height 10
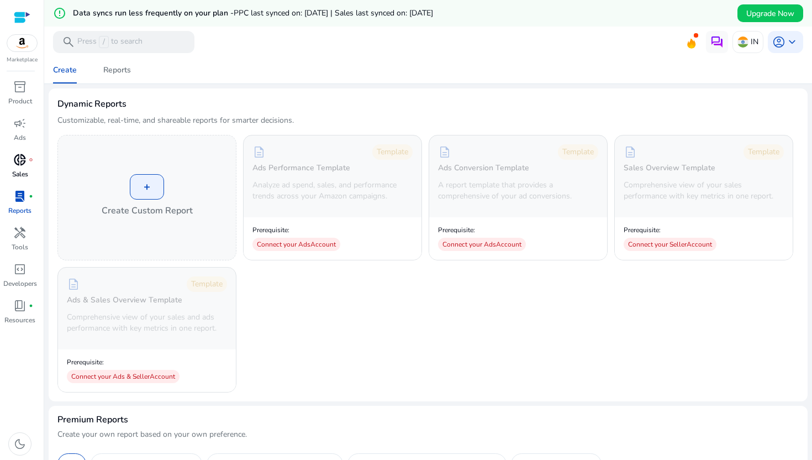
click at [29, 166] on div "donut_small fiber_manual_record" at bounding box center [19, 160] width 31 height 18
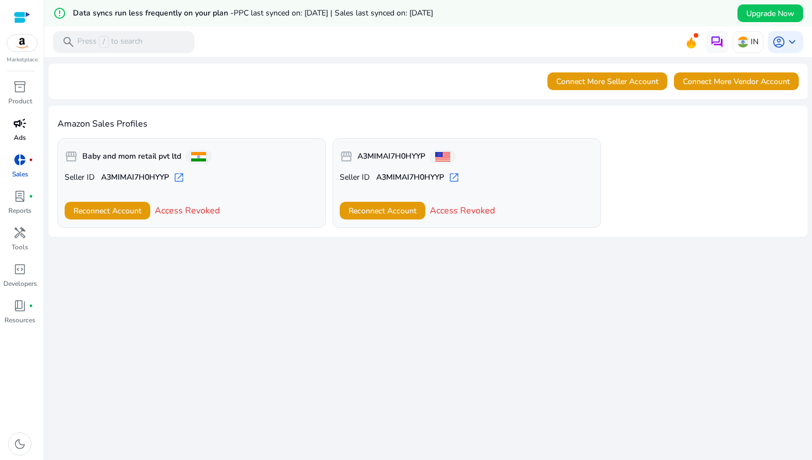
click at [27, 123] on div "campaign" at bounding box center [19, 123] width 31 height 18
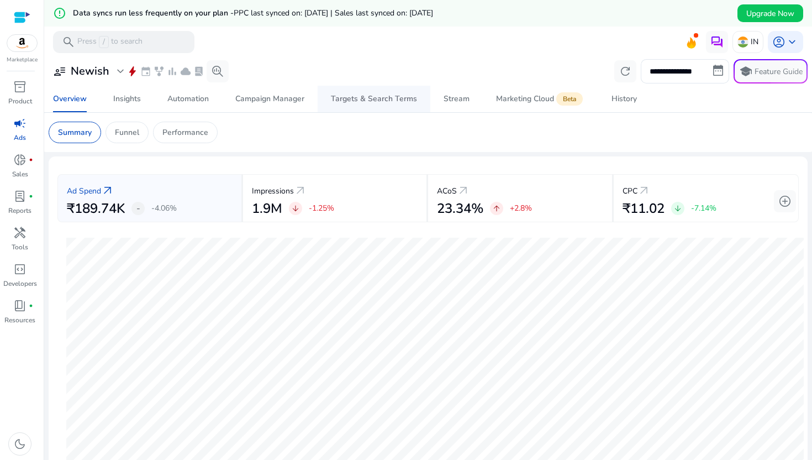
click at [371, 109] on span "Targets & Search Terms" at bounding box center [374, 99] width 86 height 27
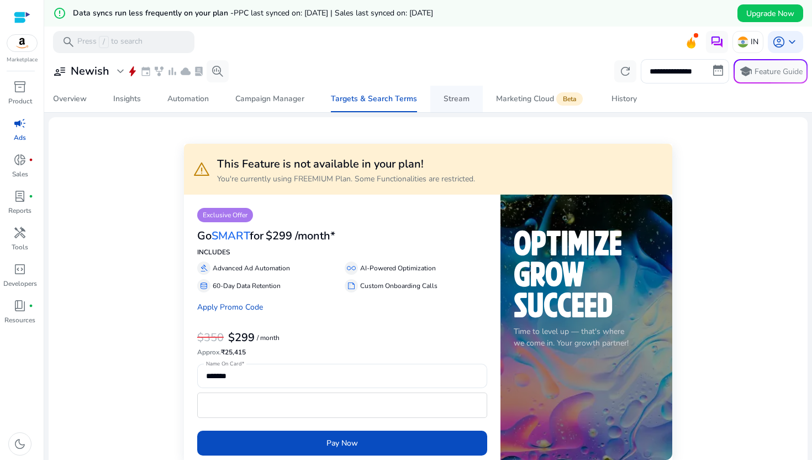
click at [445, 98] on div "Stream" at bounding box center [457, 99] width 26 height 8
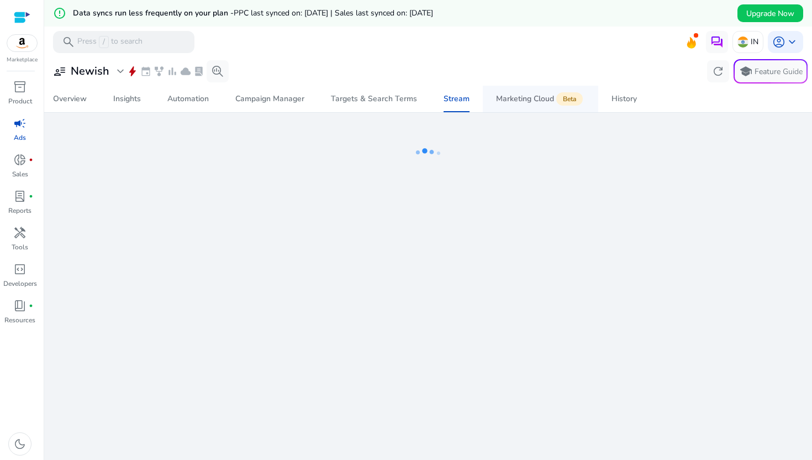
click at [534, 97] on div "Marketing Cloud Beta" at bounding box center [540, 98] width 89 height 9
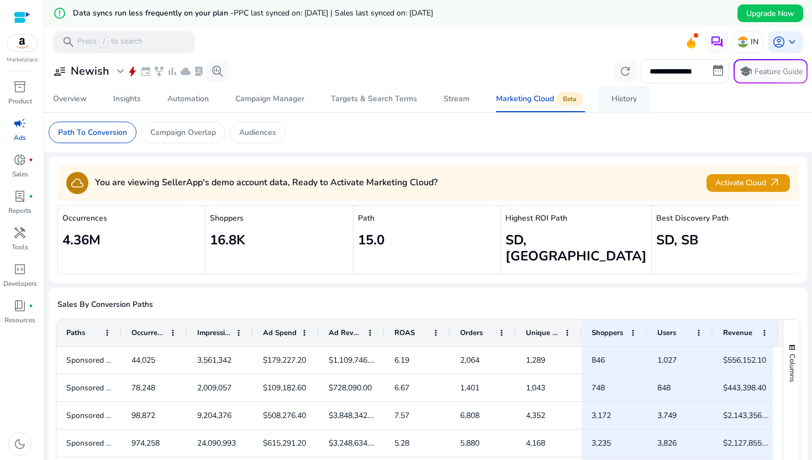
click at [632, 101] on div "History" at bounding box center [624, 99] width 25 height 8
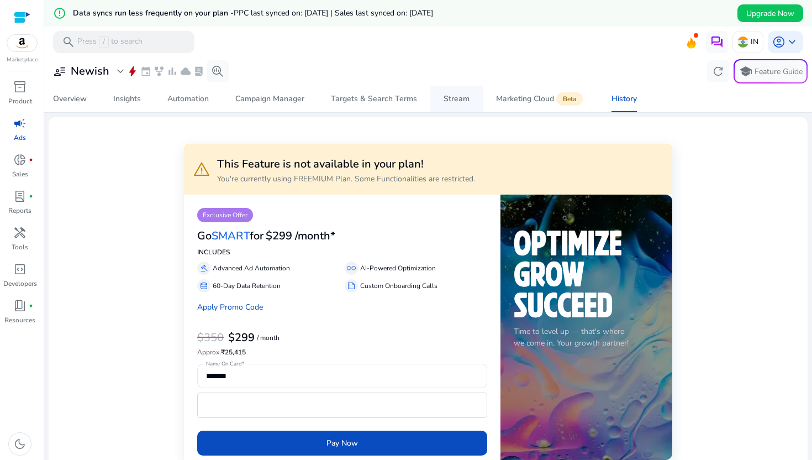
click at [444, 102] on div "Stream" at bounding box center [457, 99] width 26 height 8
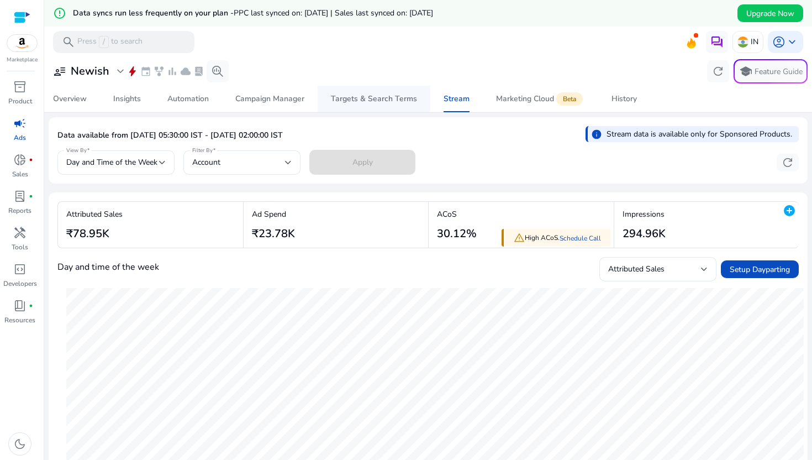
click at [374, 104] on span "Targets & Search Terms" at bounding box center [374, 99] width 86 height 27
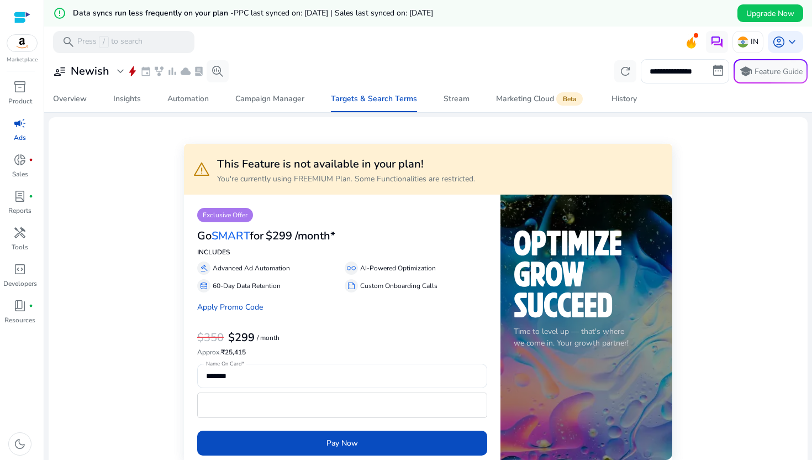
scroll to position [14, 0]
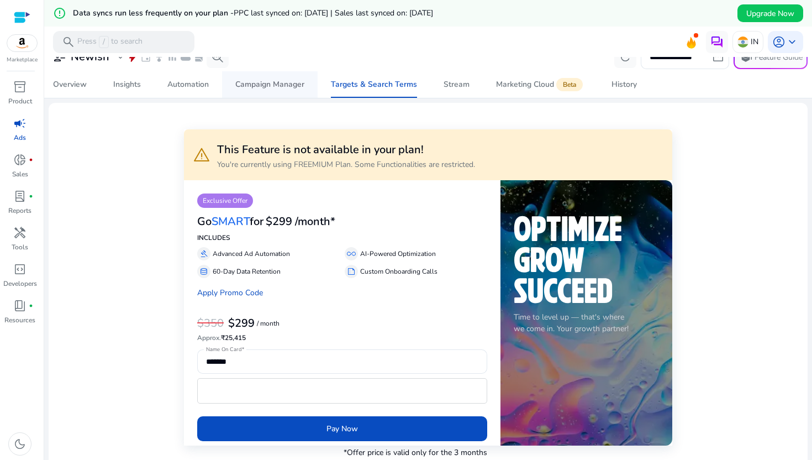
click at [277, 87] on div "Campaign Manager" at bounding box center [269, 85] width 69 height 8
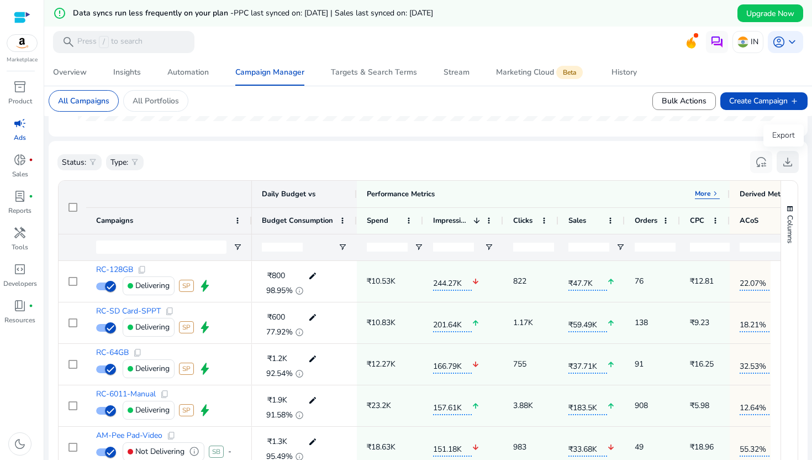
click at [784, 163] on span "download" at bounding box center [787, 161] width 13 height 13
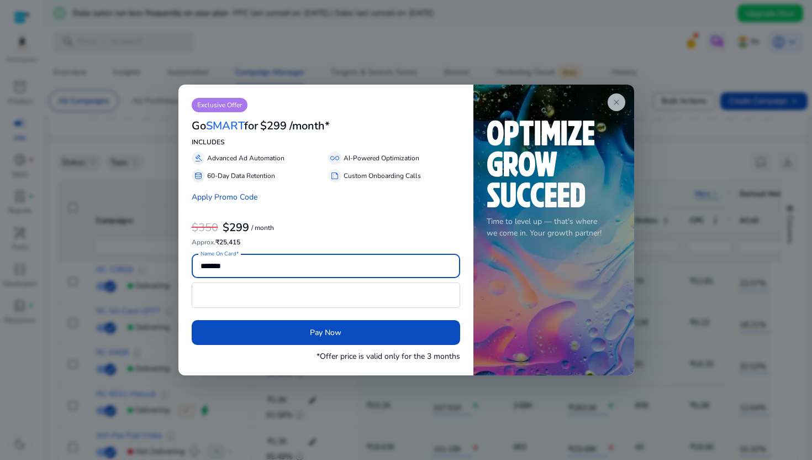
click at [613, 100] on span "close" at bounding box center [616, 102] width 9 height 9
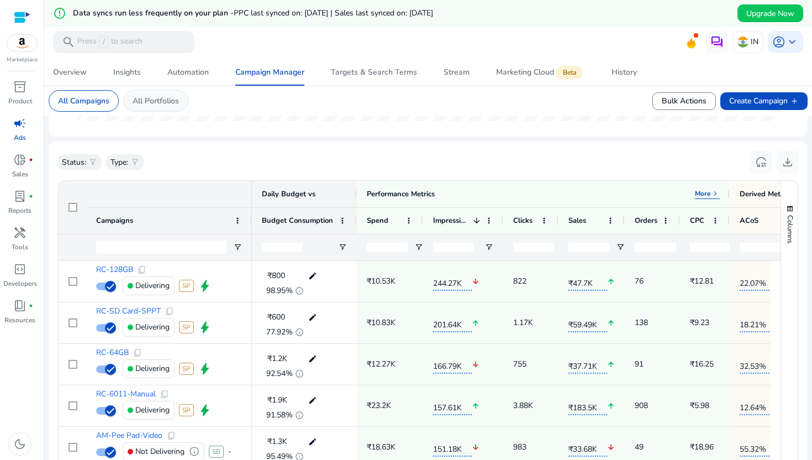
click at [168, 101] on p "All Portfolios" at bounding box center [156, 101] width 46 height 12
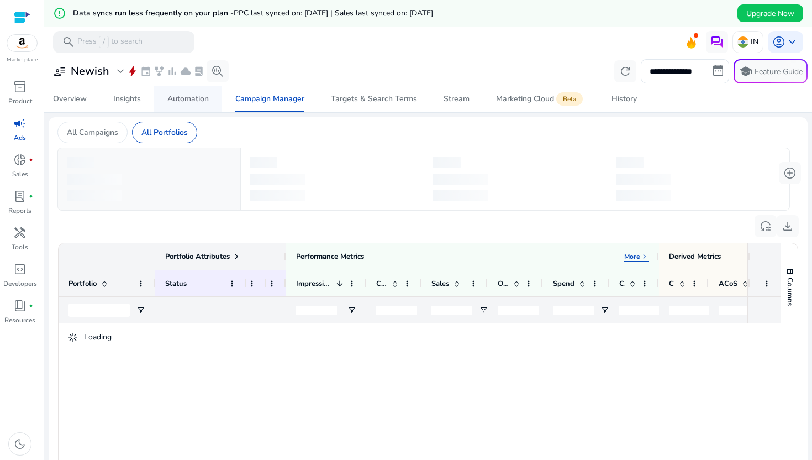
click at [173, 91] on span "Automation" at bounding box center [187, 99] width 41 height 27
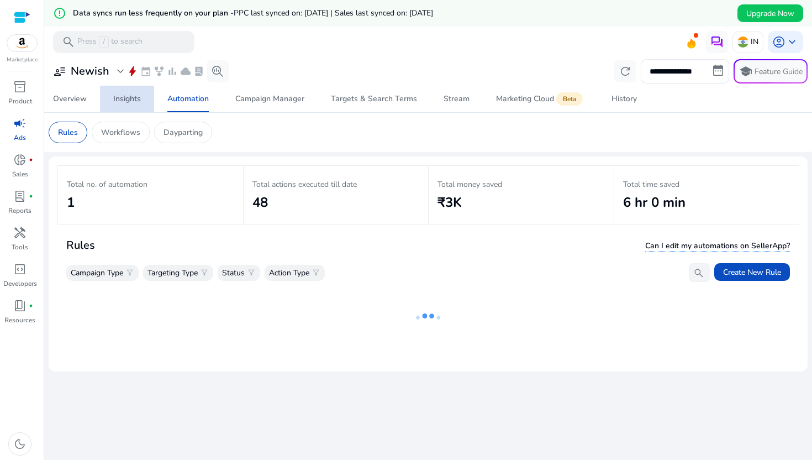
click at [132, 101] on div "Insights" at bounding box center [127, 99] width 28 height 8
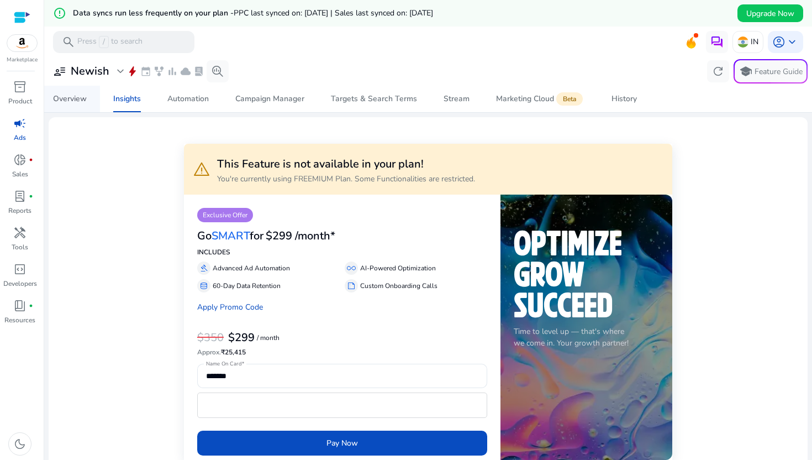
click at [71, 97] on div "Overview" at bounding box center [70, 99] width 34 height 8
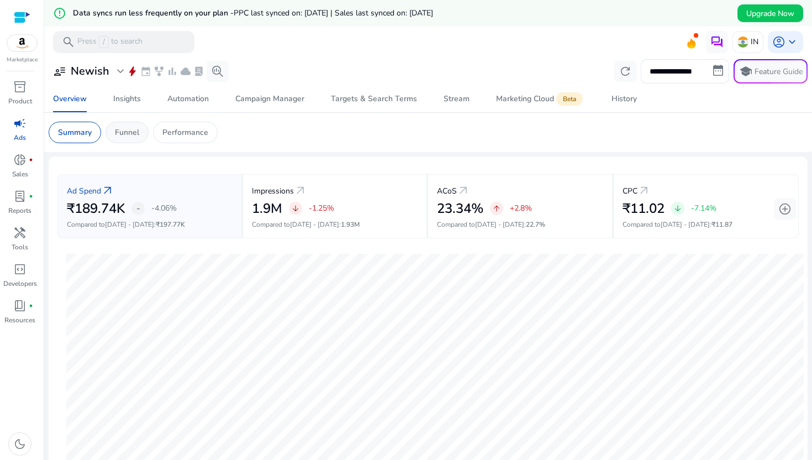
click at [132, 139] on div "Funnel" at bounding box center [127, 133] width 43 height 22
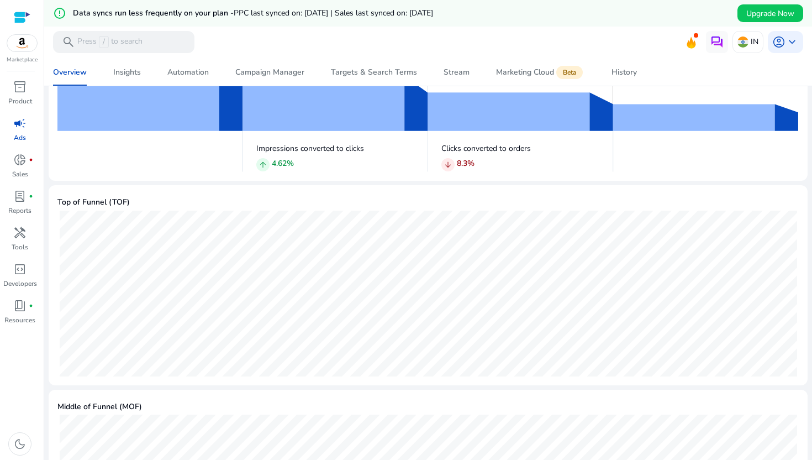
scroll to position [193, 0]
